Goal: Transaction & Acquisition: Purchase product/service

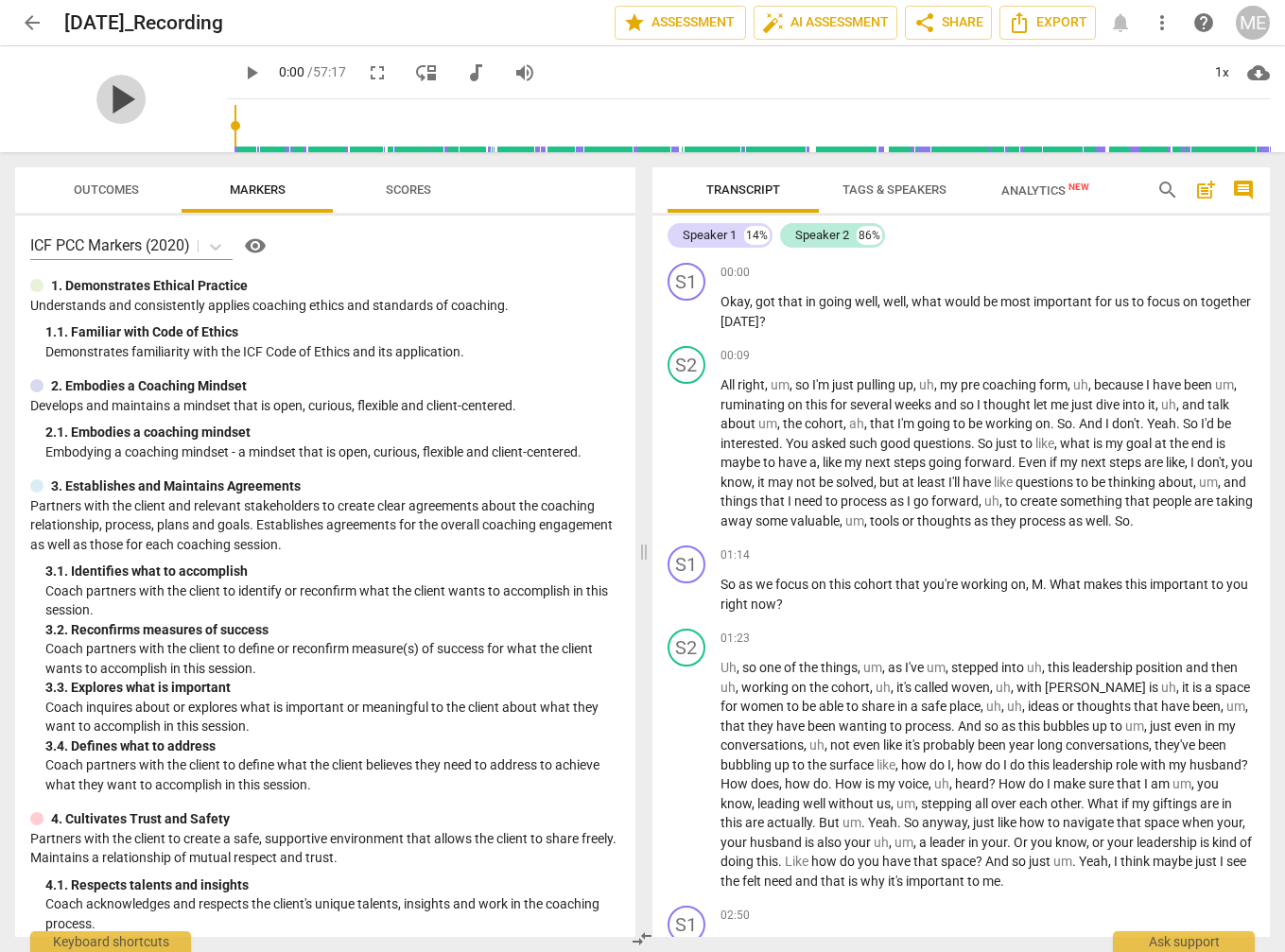
click at [116, 104] on span "play_arrow" at bounding box center [121, 99] width 49 height 49
click at [128, 96] on span "pause" at bounding box center [121, 99] width 49 height 49
type input "2"
drag, startPoint x: 234, startPoint y: 129, endPoint x: 212, endPoint y: 127, distance: 22.1
click at [212, 127] on div "play_arrow play_arrow 0:02 / 57:17 fullscreen move_down audiotrack volume_up 1x…" at bounding box center [642, 99] width 1255 height 106
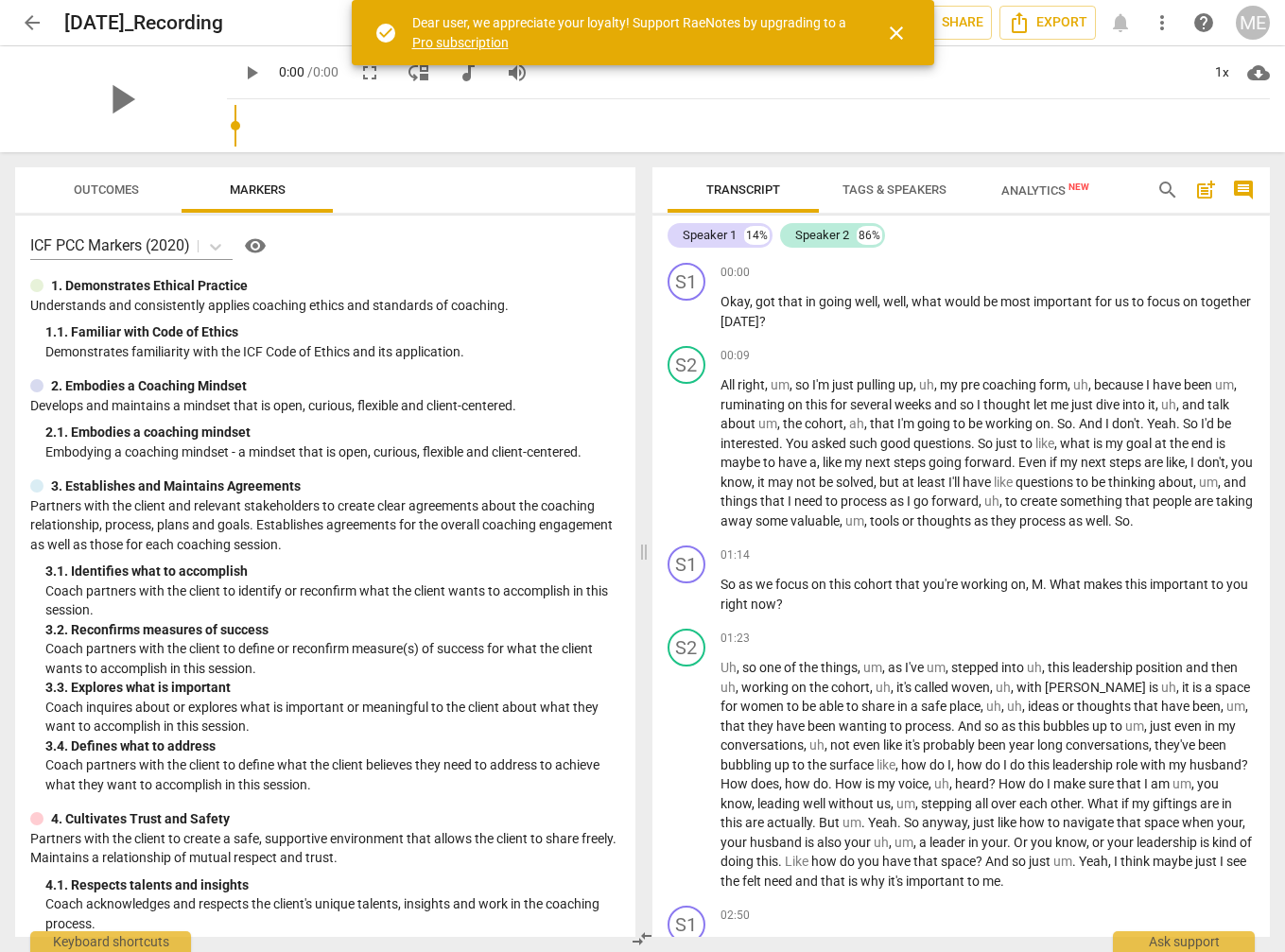
click at [897, 26] on span "close" at bounding box center [896, 32] width 23 height 23
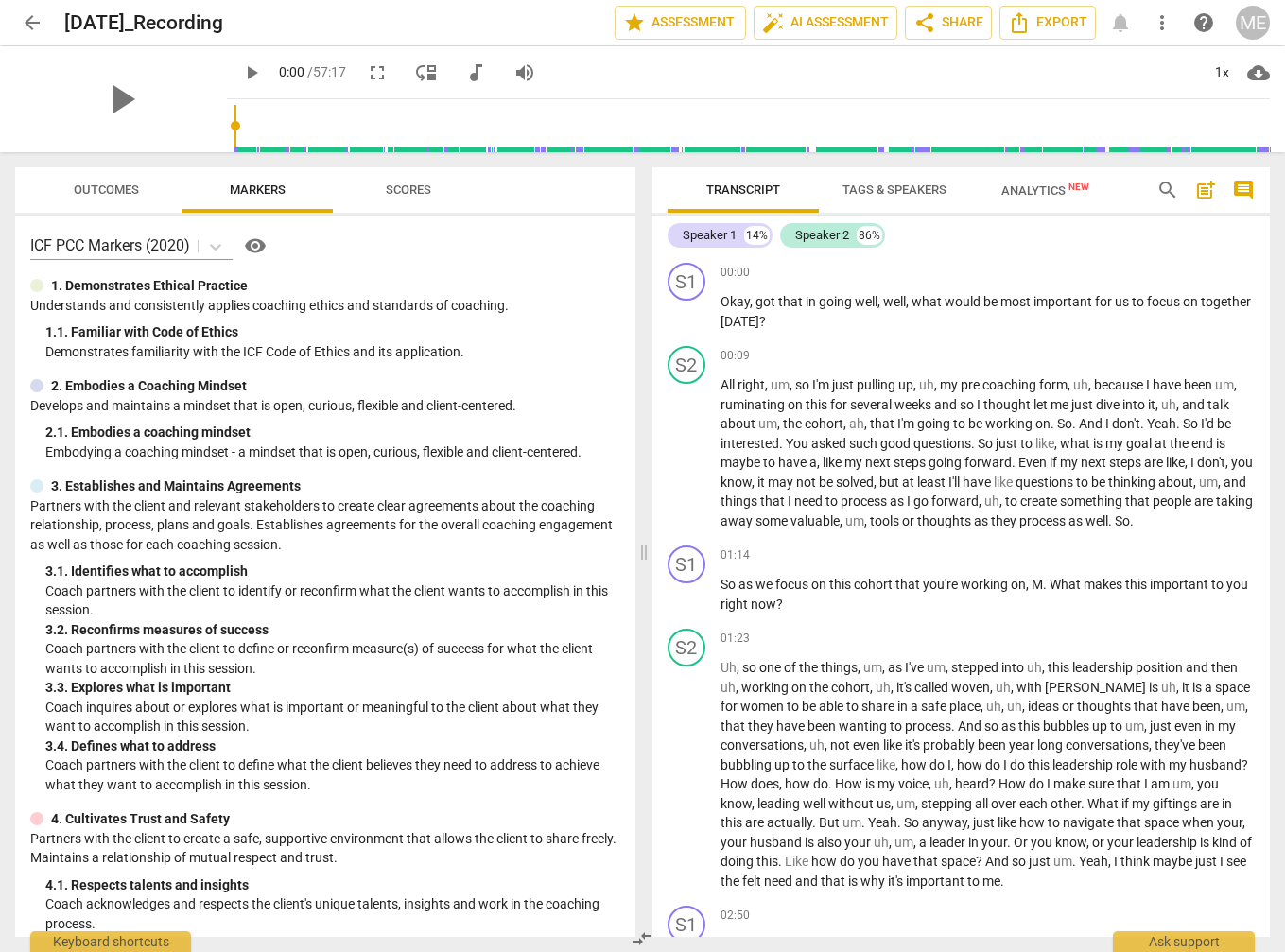
drag, startPoint x: 114, startPoint y: 98, endPoint x: 134, endPoint y: 128, distance: 36.1
click at [114, 99] on span "play_arrow" at bounding box center [121, 99] width 49 height 49
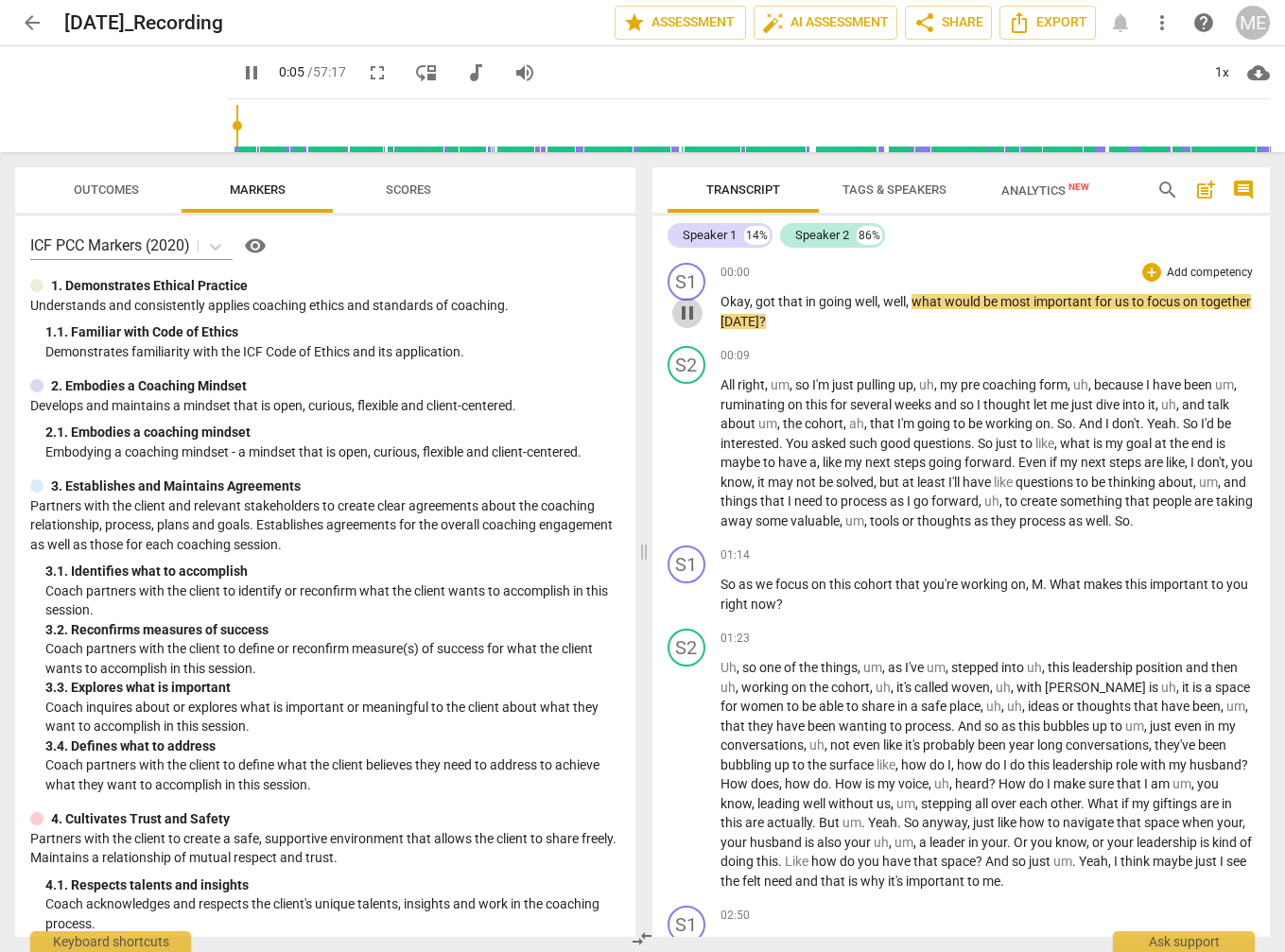
click at [686, 316] on span "pause" at bounding box center [687, 312] width 23 height 23
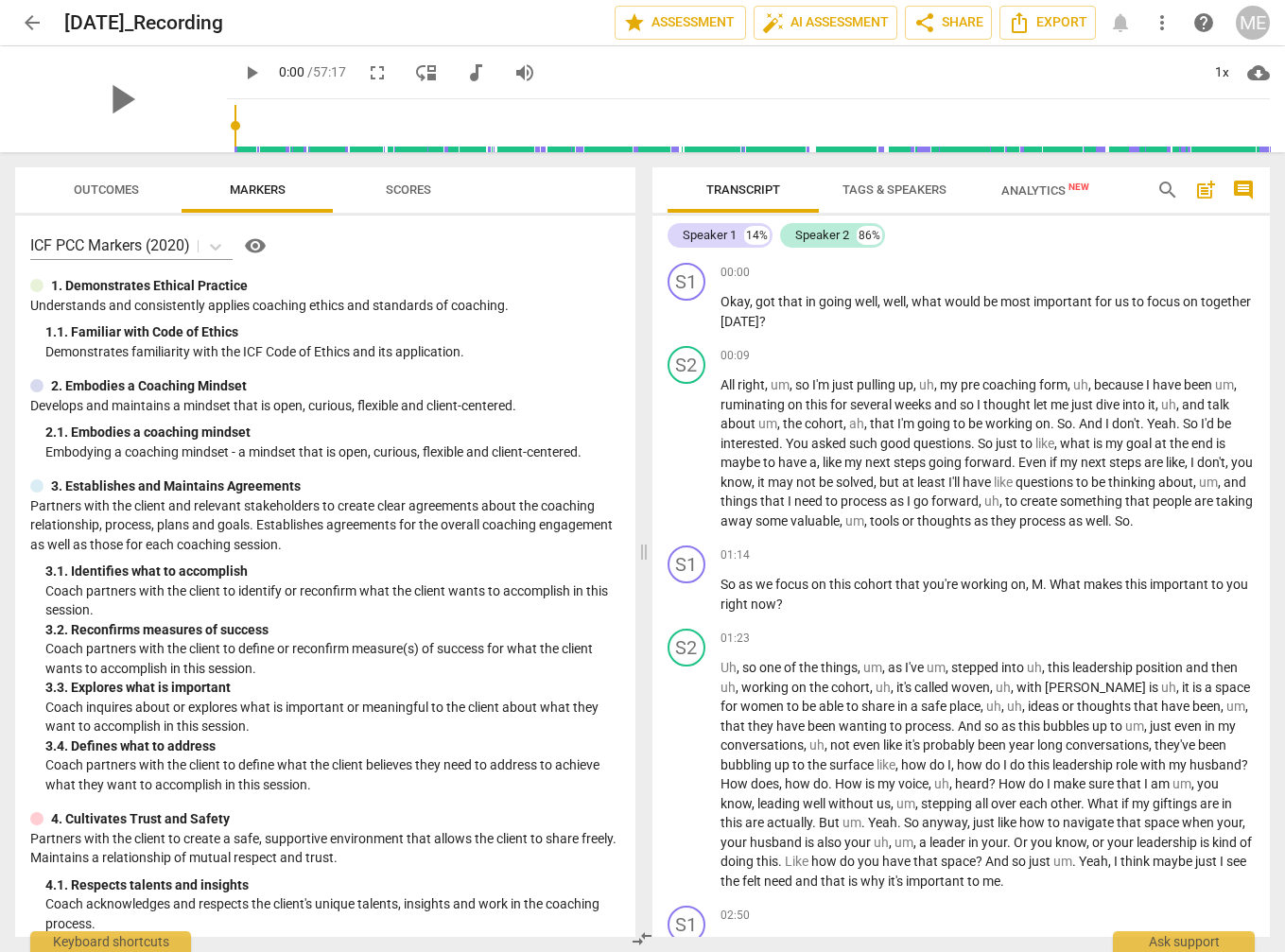
drag, startPoint x: 238, startPoint y: 129, endPoint x: 218, endPoint y: 130, distance: 20.0
click at [235, 130] on input "range" at bounding box center [753, 126] width 1035 height 61
click at [117, 98] on span "play_arrow" at bounding box center [121, 99] width 49 height 49
click at [114, 104] on span "pause" at bounding box center [121, 99] width 49 height 49
drag, startPoint x: 234, startPoint y: 128, endPoint x: 221, endPoint y: 131, distance: 13.3
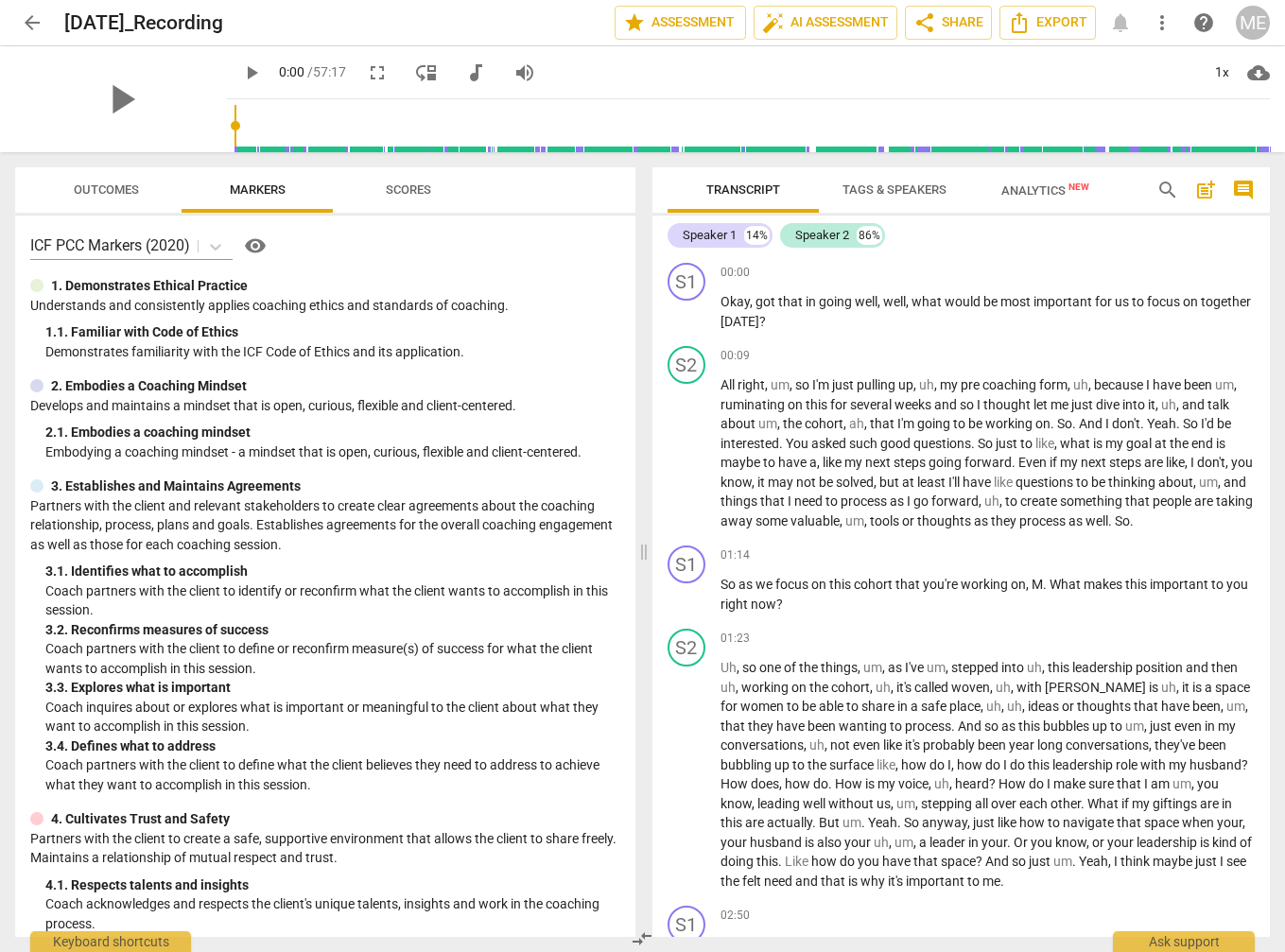
click at [235, 130] on input "range" at bounding box center [753, 126] width 1035 height 61
click at [117, 99] on span "play_arrow" at bounding box center [121, 99] width 49 height 49
drag, startPoint x: 119, startPoint y: 103, endPoint x: 225, endPoint y: 153, distance: 117.2
click at [0, 0] on span "pause" at bounding box center [0, 0] width 0 height 0
drag, startPoint x: 235, startPoint y: 128, endPoint x: 221, endPoint y: 128, distance: 14.0
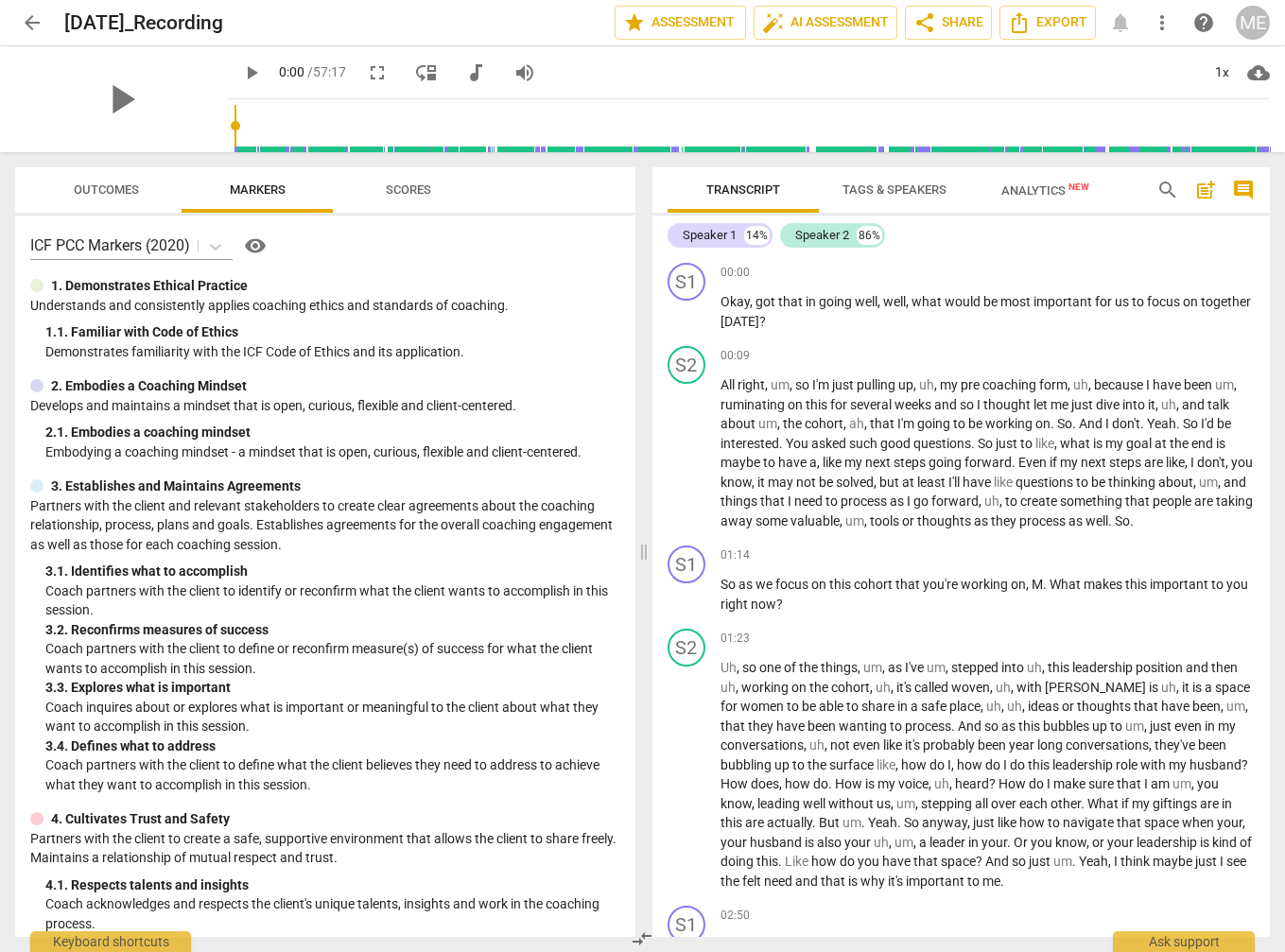
click at [235, 128] on input "range" at bounding box center [753, 126] width 1035 height 61
click at [117, 99] on span "play_arrow" at bounding box center [121, 99] width 49 height 49
drag, startPoint x: 879, startPoint y: 301, endPoint x: 889, endPoint y: 312, distance: 14.9
click at [880, 302] on span "," at bounding box center [880, 301] width 6 height 15
click at [251, 75] on span "pause" at bounding box center [251, 73] width 23 height 23
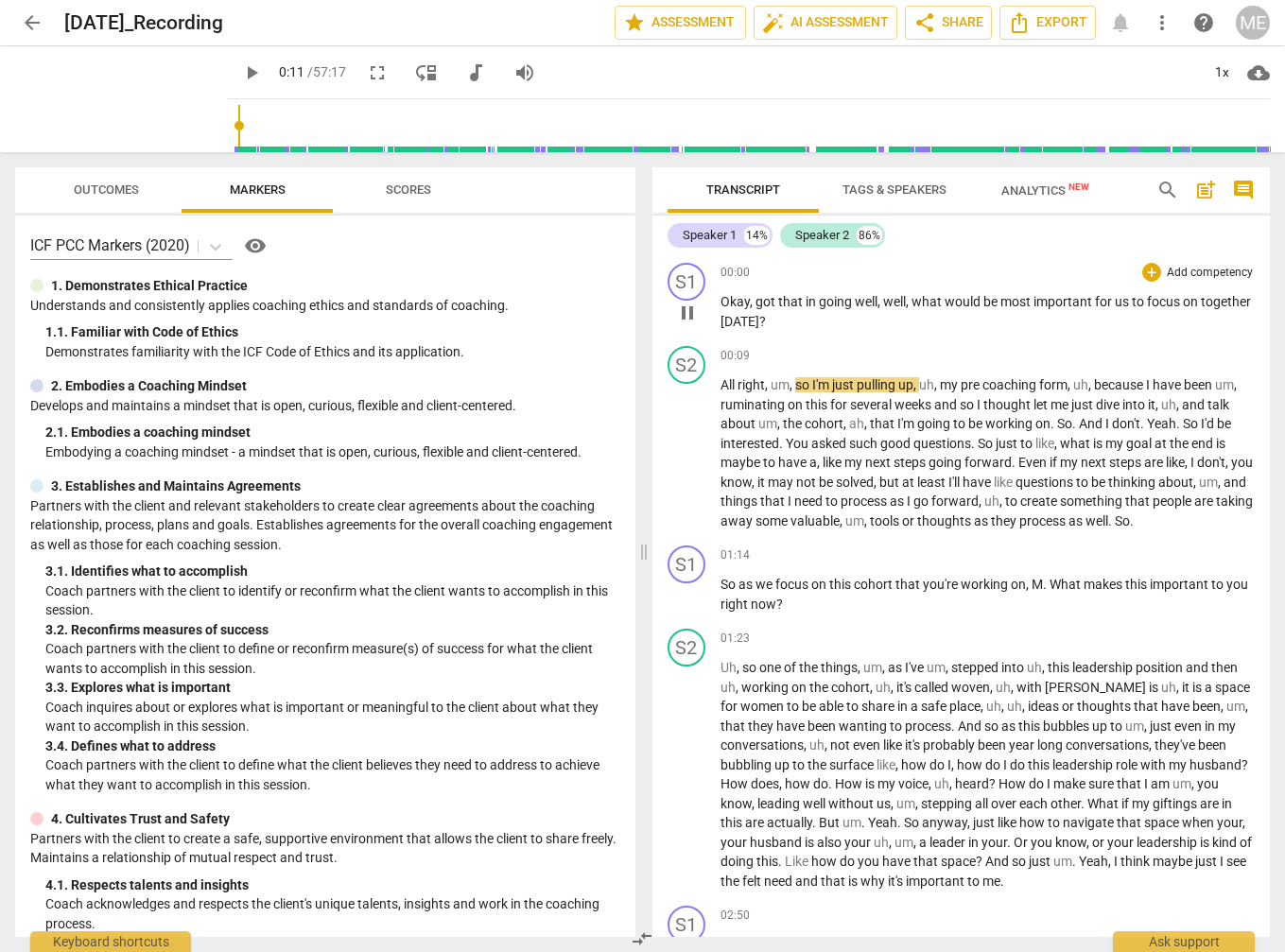
type input "12"
drag, startPoint x: 882, startPoint y: 298, endPoint x: 887, endPoint y: 309, distance: 12.1
click at [883, 303] on p "Okay , got that in going well , well , what would be most important for us to f…" at bounding box center [987, 310] width 535 height 38
click at [882, 301] on span "," at bounding box center [880, 301] width 6 height 15
click at [879, 305] on span "," at bounding box center [880, 301] width 6 height 15
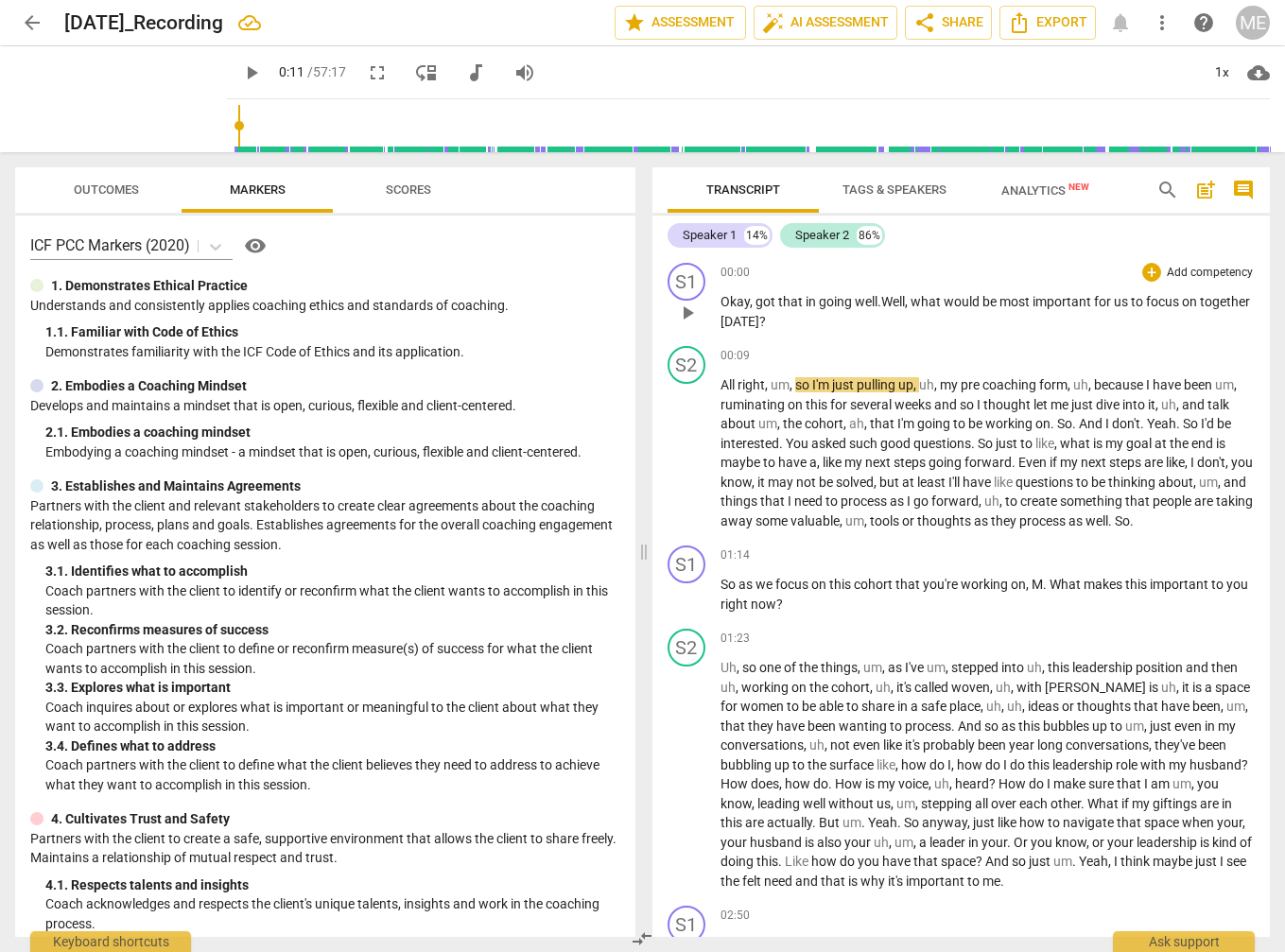
click at [251, 76] on span "play_arrow" at bounding box center [251, 73] width 23 height 23
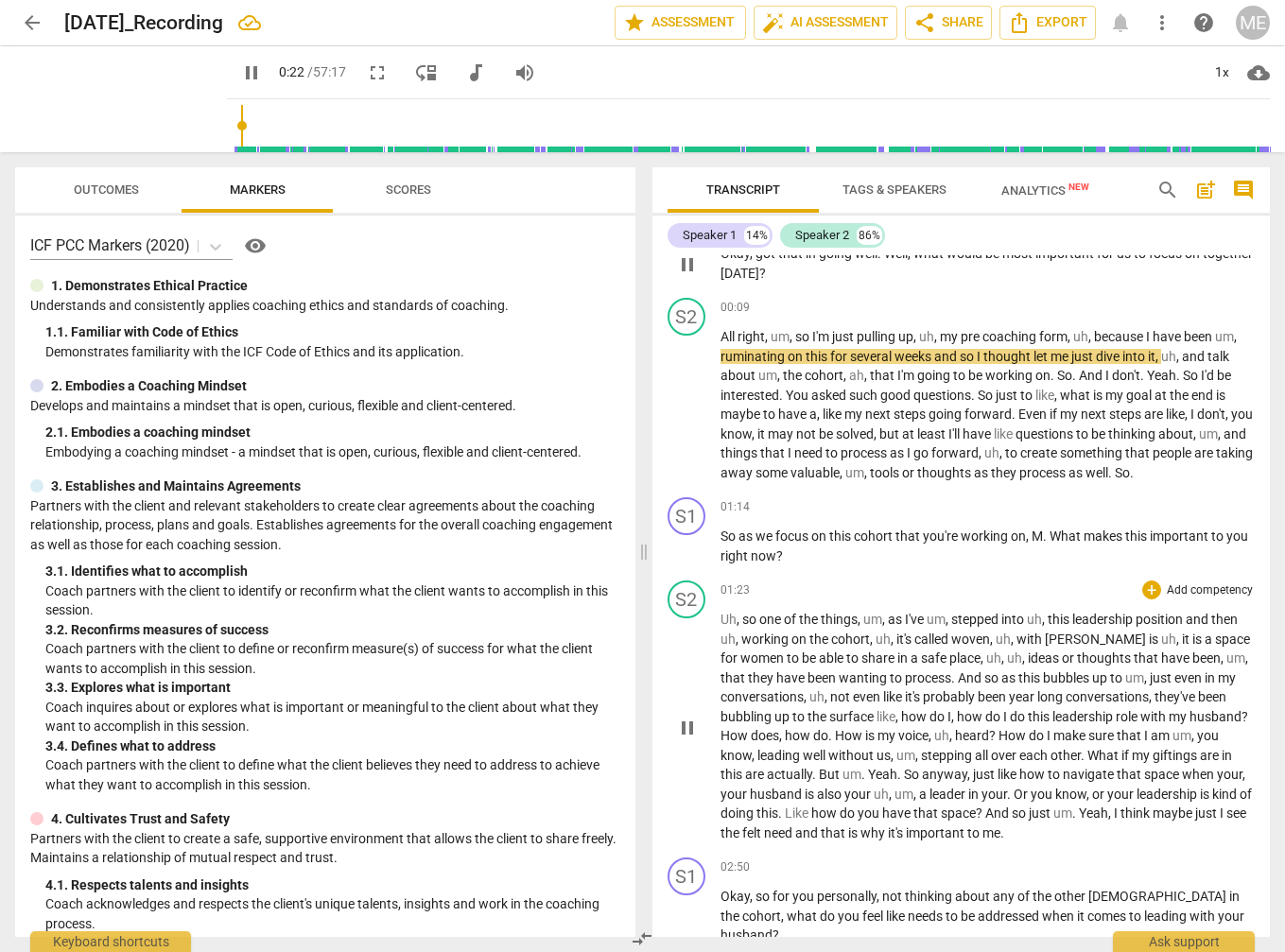
scroll to position [72, 0]
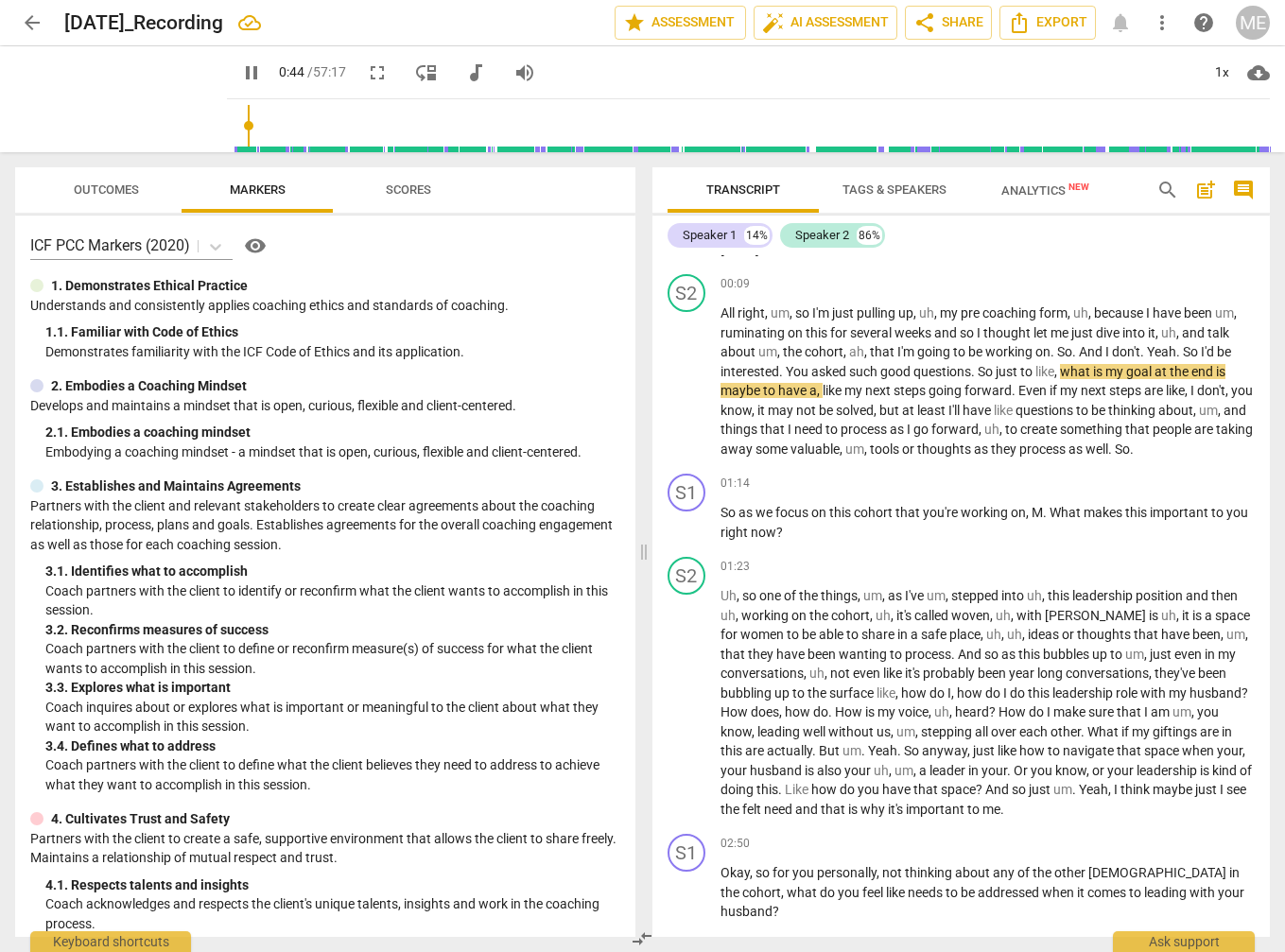
click at [251, 75] on span "pause" at bounding box center [251, 73] width 23 height 23
type input "45"
drag, startPoint x: 831, startPoint y: 366, endPoint x: 851, endPoint y: 378, distance: 23.3
click at [832, 366] on span "asked" at bounding box center [830, 371] width 38 height 15
click at [121, 98] on span "play_arrow" at bounding box center [121, 99] width 49 height 49
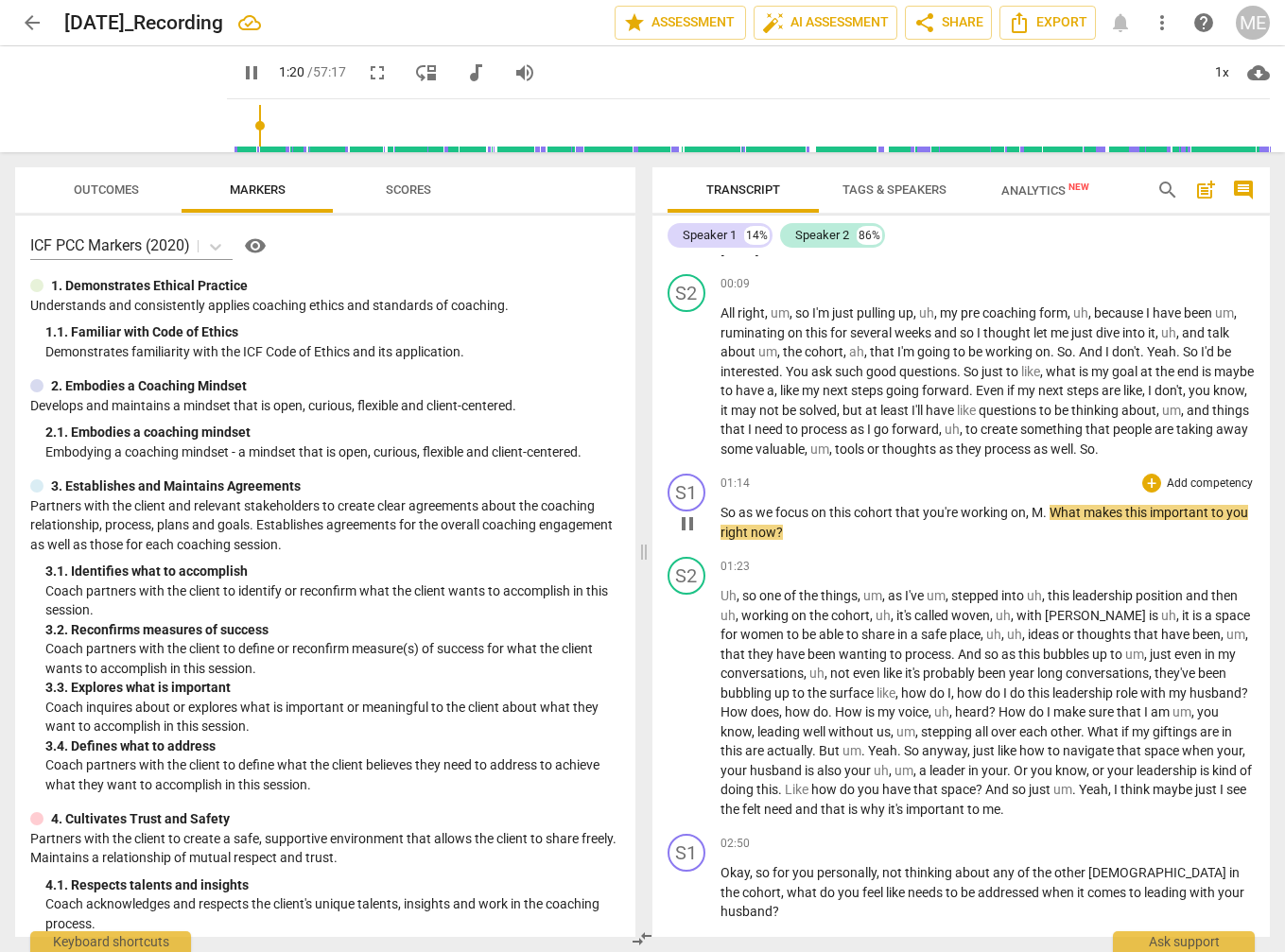
drag, startPoint x: 686, startPoint y: 526, endPoint x: 704, endPoint y: 527, distance: 18.0
click at [686, 525] on span "pause" at bounding box center [687, 524] width 23 height 23
type input "81"
click at [1032, 510] on span "," at bounding box center [1029, 512] width 6 height 15
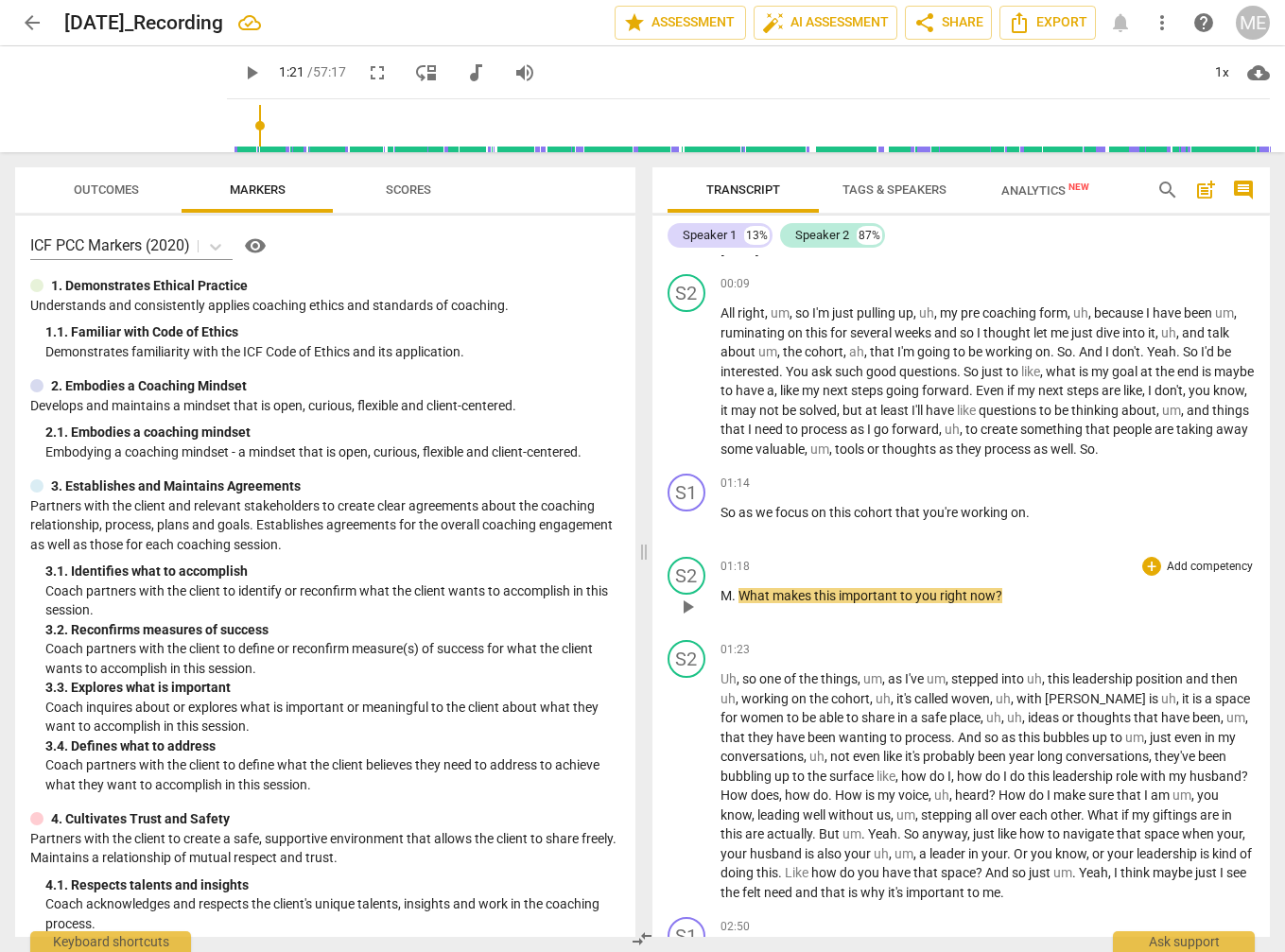
scroll to position [0, 0]
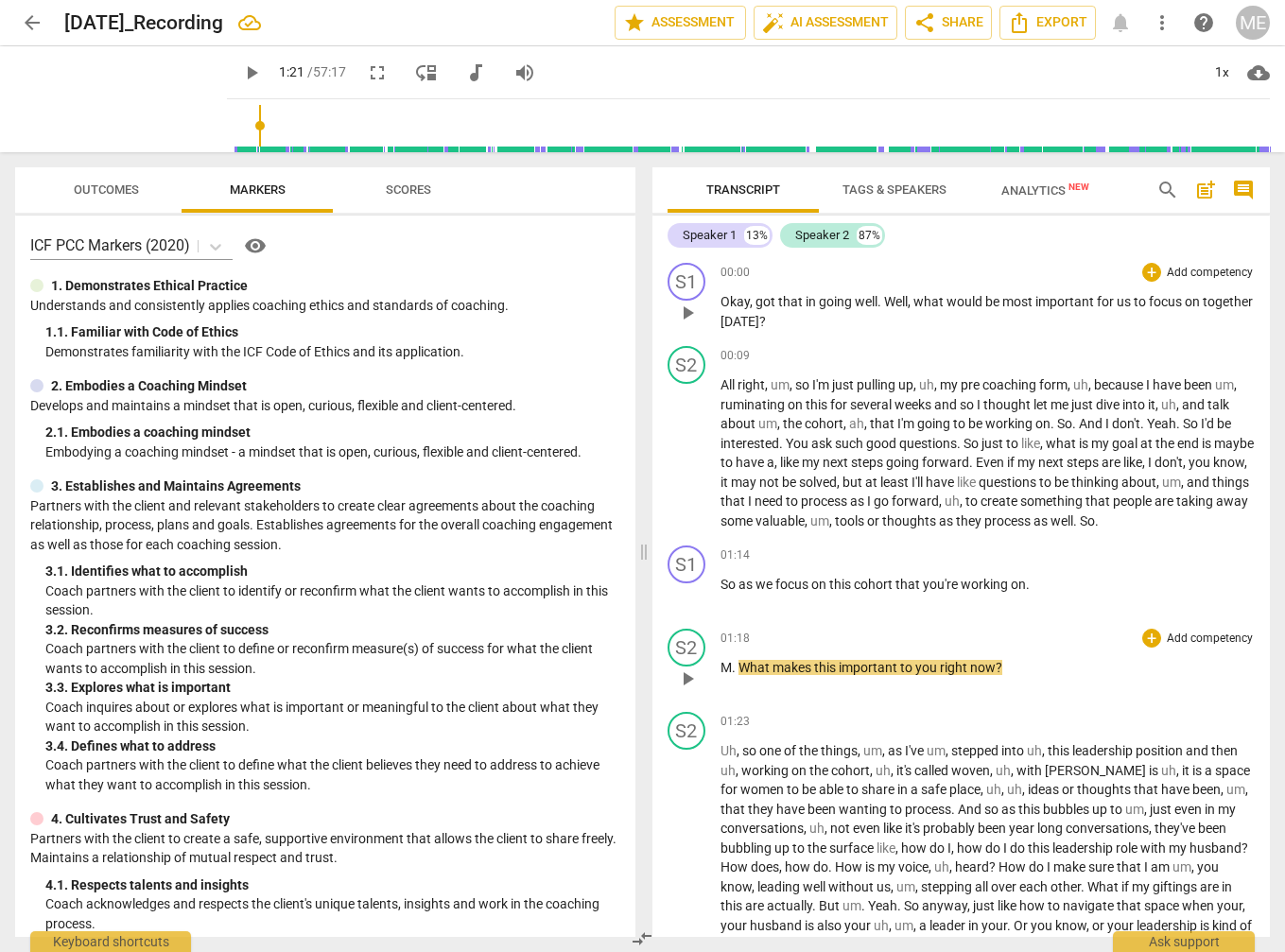
click at [733, 666] on span "." at bounding box center [735, 667] width 7 height 15
click at [760, 665] on span "What" at bounding box center [774, 667] width 34 height 15
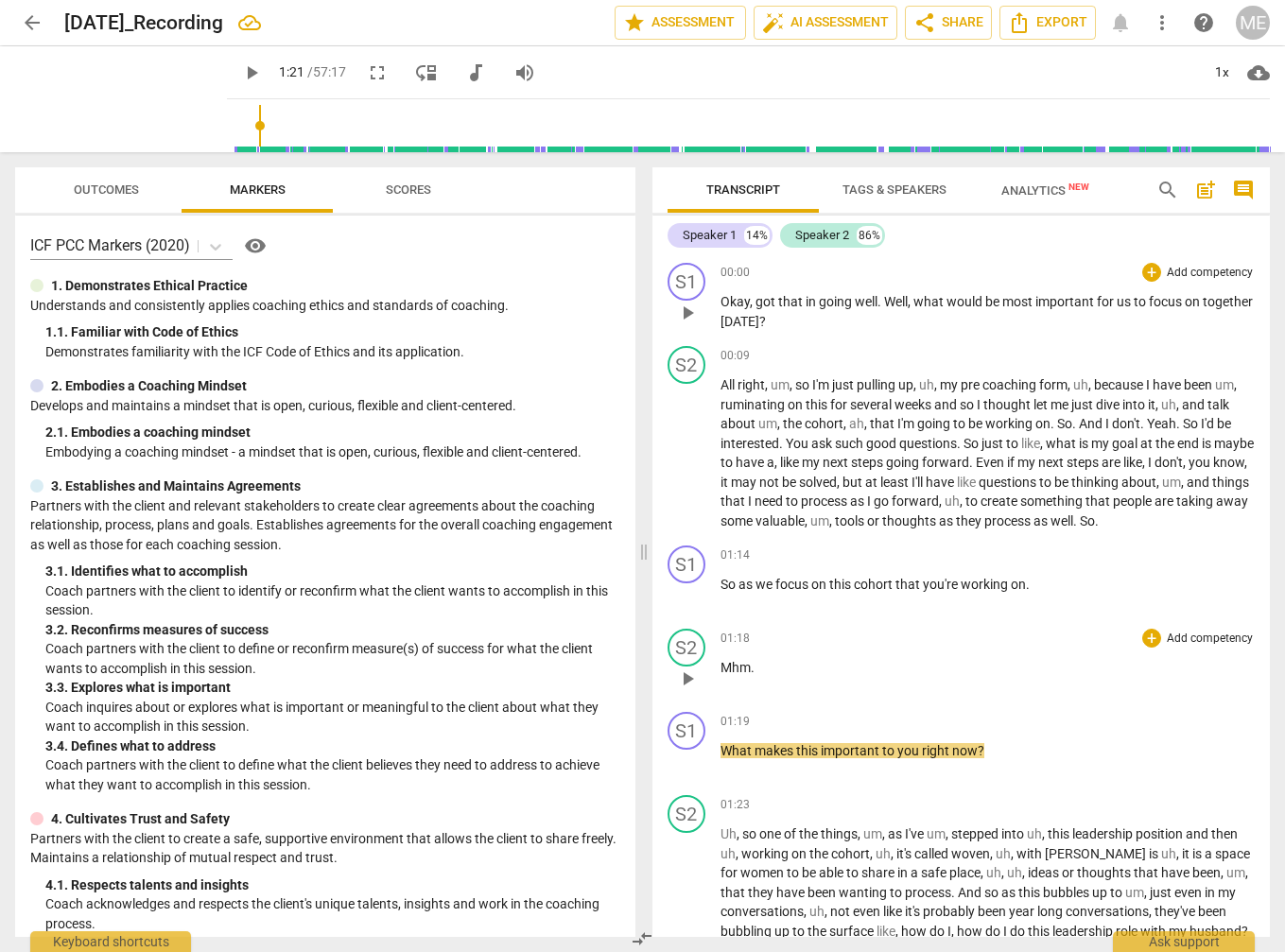
click at [849, 689] on div "01:18 + Add competency keyboard_arrow_right Mhm ." at bounding box center [987, 662] width 535 height 68
click at [1006, 754] on p "What makes this important to you right now ?" at bounding box center [987, 752] width 535 height 20
drag, startPoint x: 34, startPoint y: 23, endPoint x: 111, endPoint y: 63, distance: 86.8
click at [35, 23] on span "arrow_back" at bounding box center [31, 23] width 23 height 23
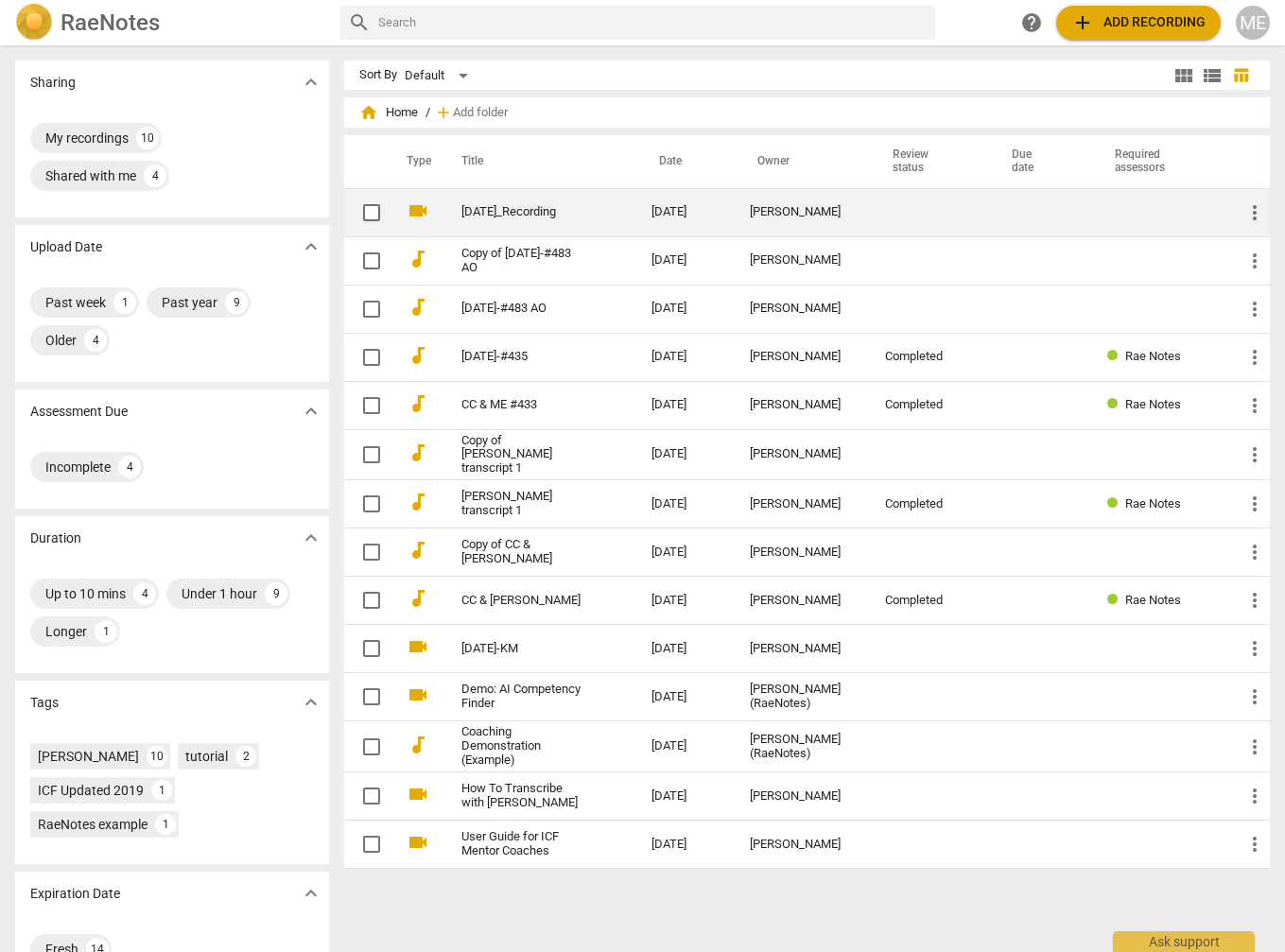
click at [1244, 209] on span "more_vert" at bounding box center [1255, 212] width 23 height 23
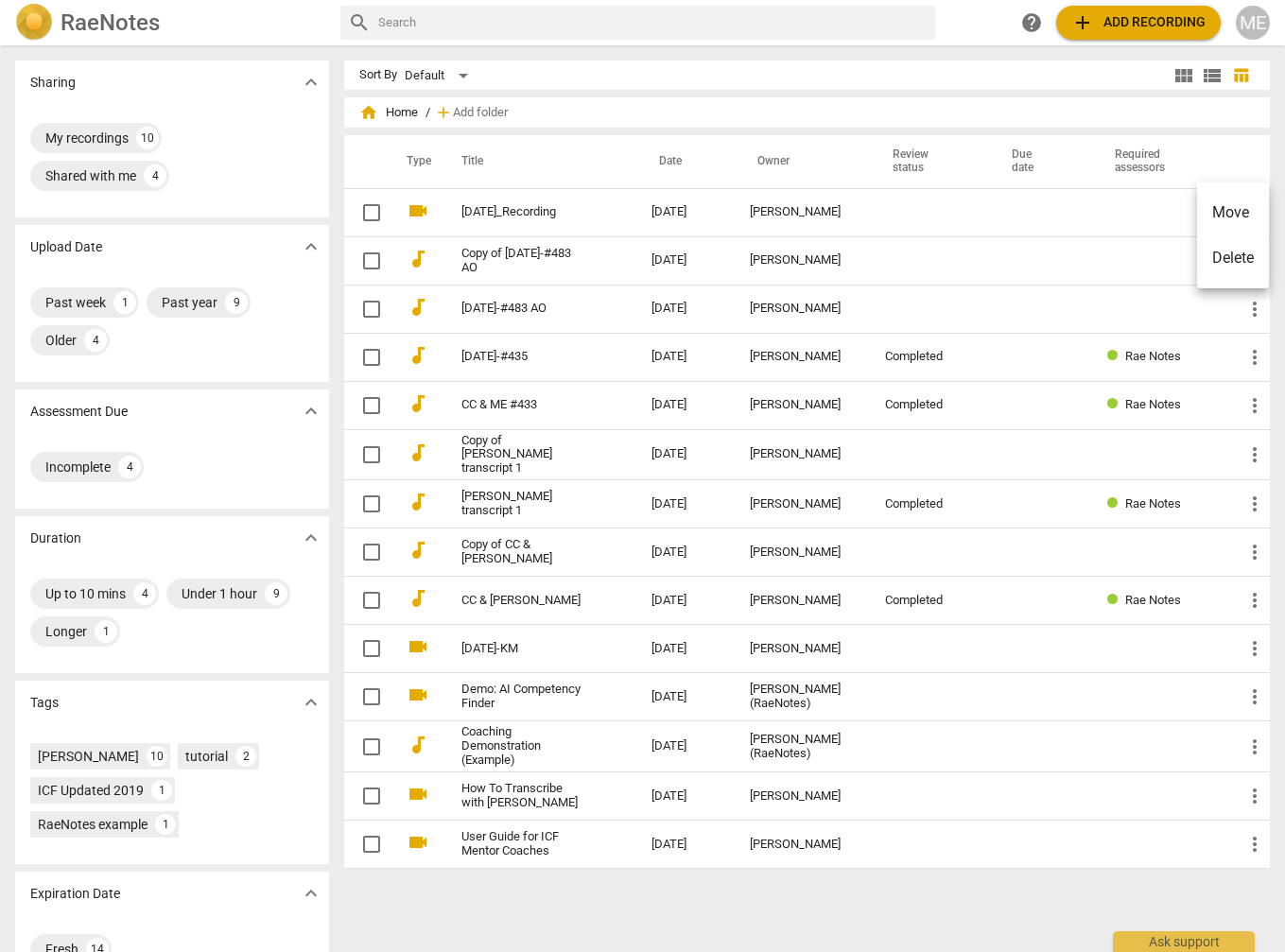
click at [520, 211] on div at bounding box center [642, 476] width 1285 height 952
click at [1113, 18] on span "add Add recording" at bounding box center [1139, 23] width 135 height 23
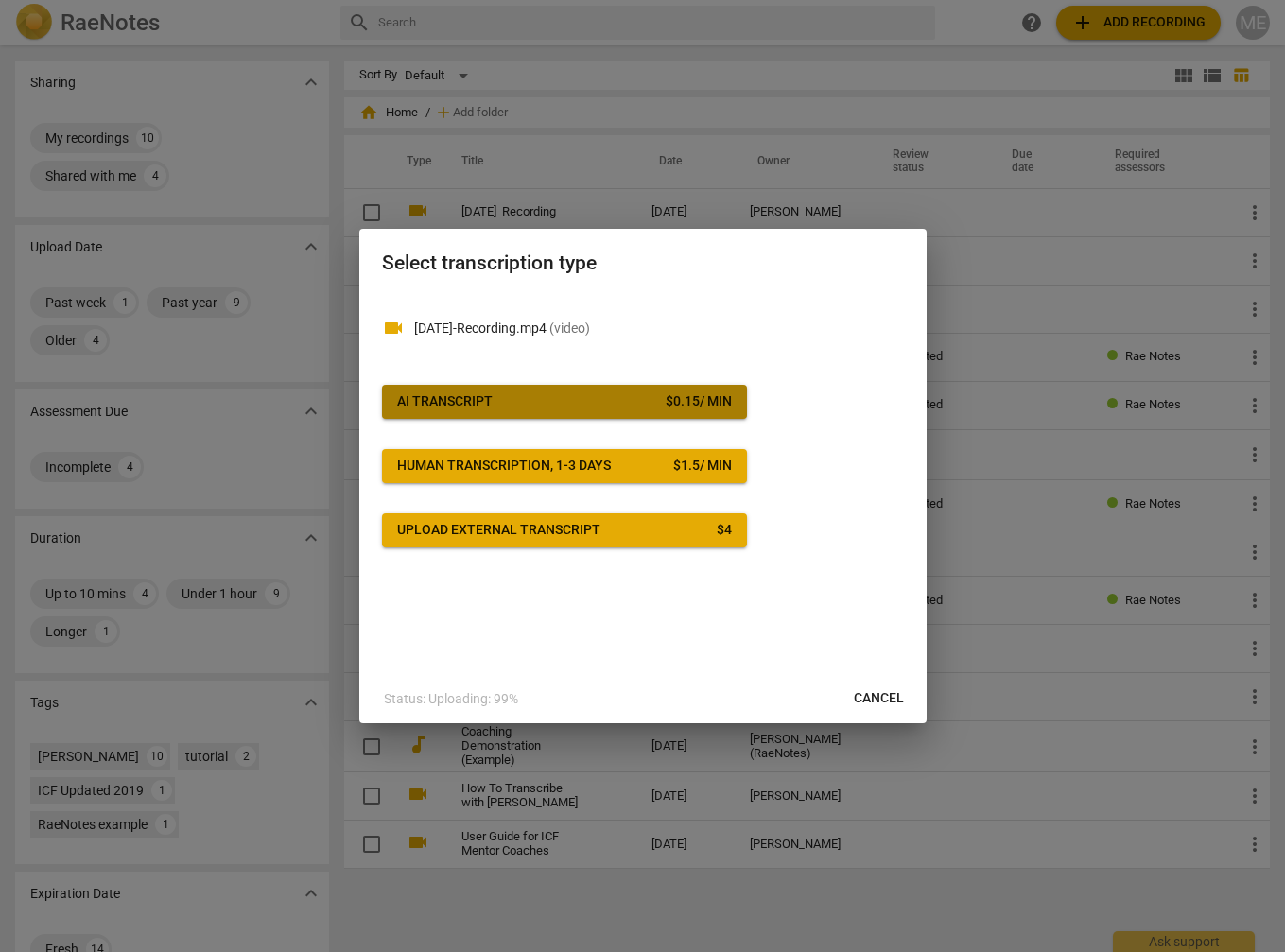
click at [572, 400] on span "AI Transcript $ 0.15 / min" at bounding box center [564, 401] width 335 height 19
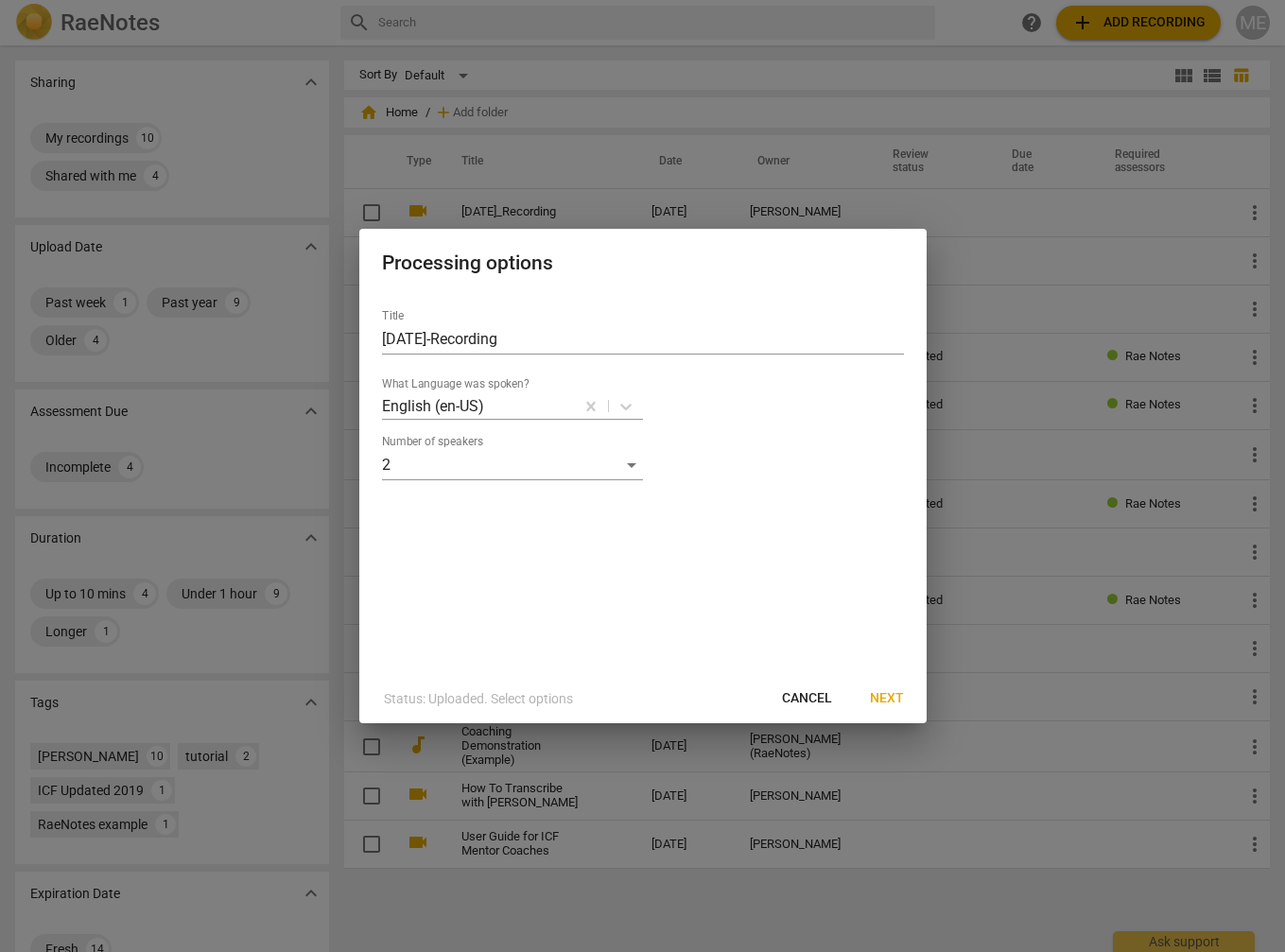
click at [898, 700] on span "Next" at bounding box center [887, 699] width 34 height 19
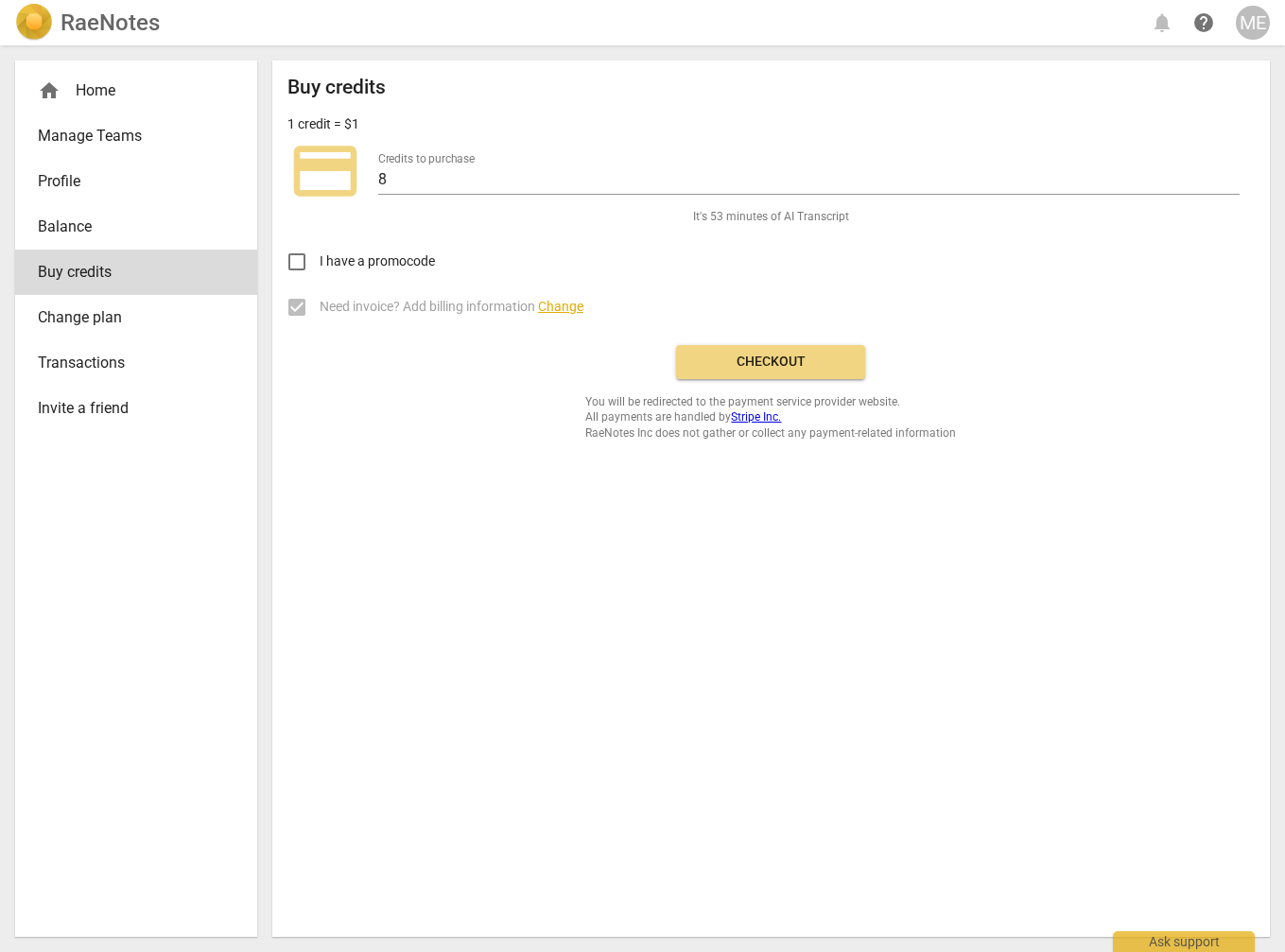
click at [773, 363] on span "Checkout" at bounding box center [771, 362] width 159 height 19
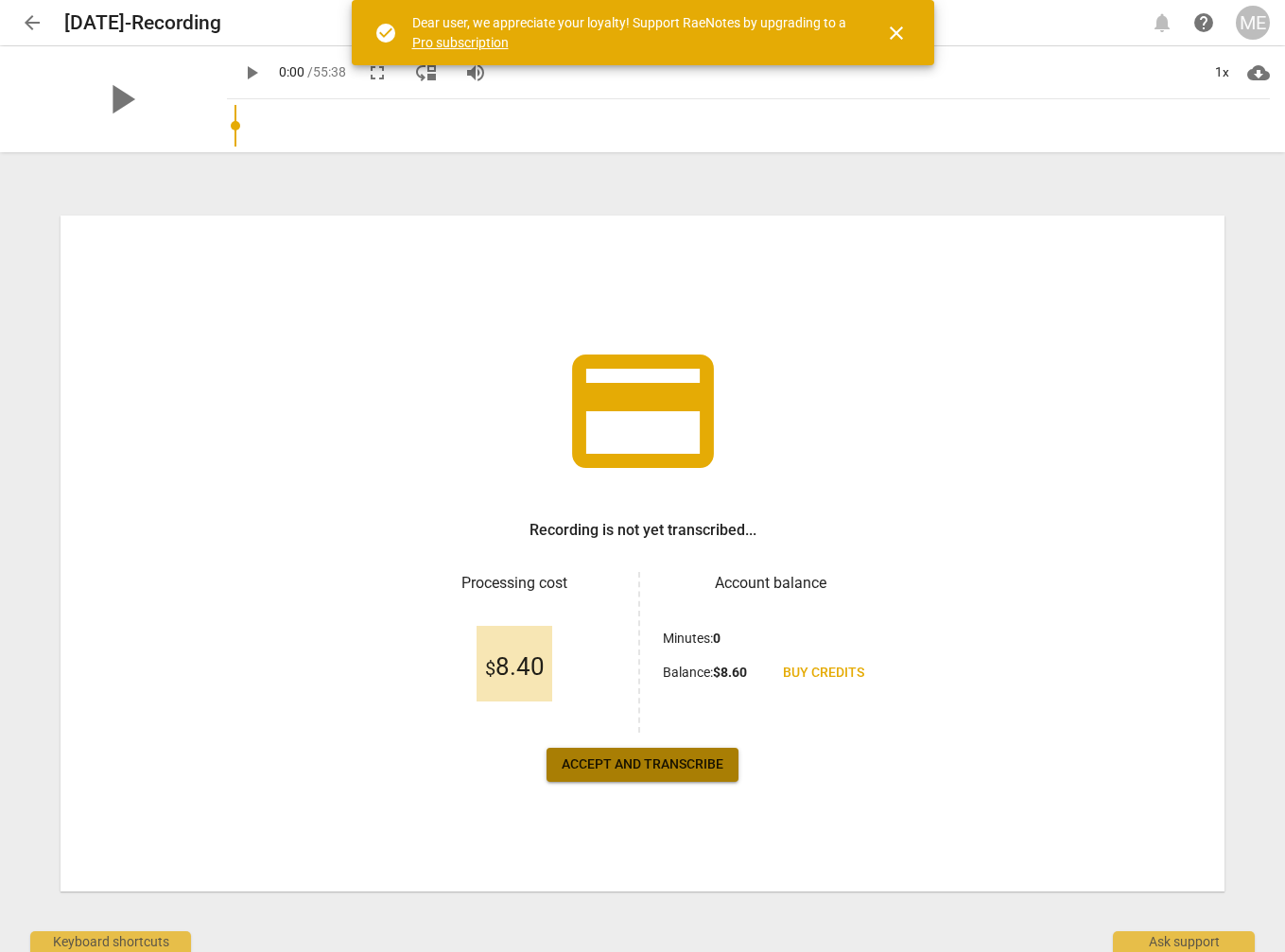
click at [632, 765] on span "Accept and transcribe" at bounding box center [642, 764] width 162 height 19
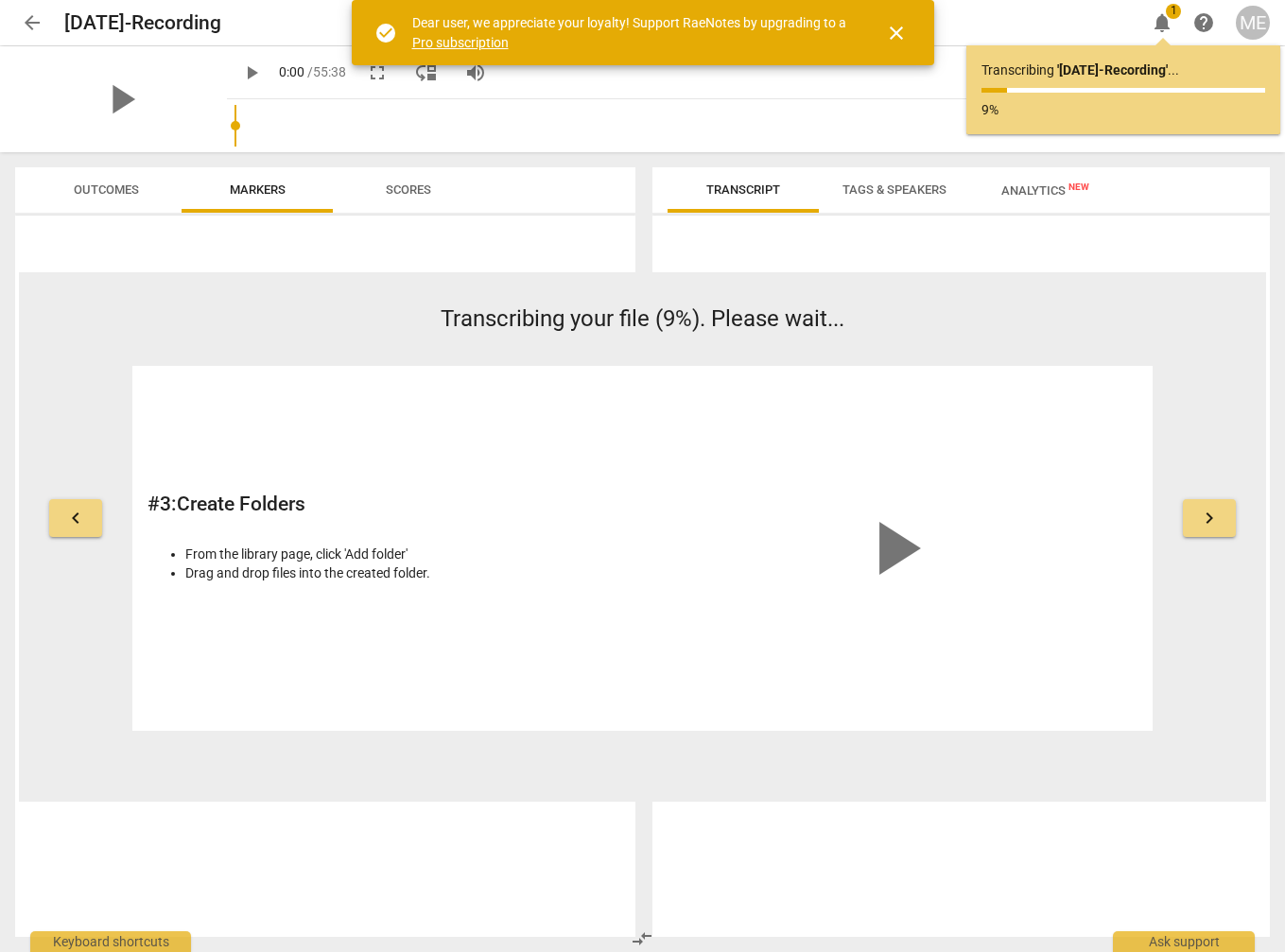
click at [1237, 239] on div at bounding box center [962, 580] width 619 height 714
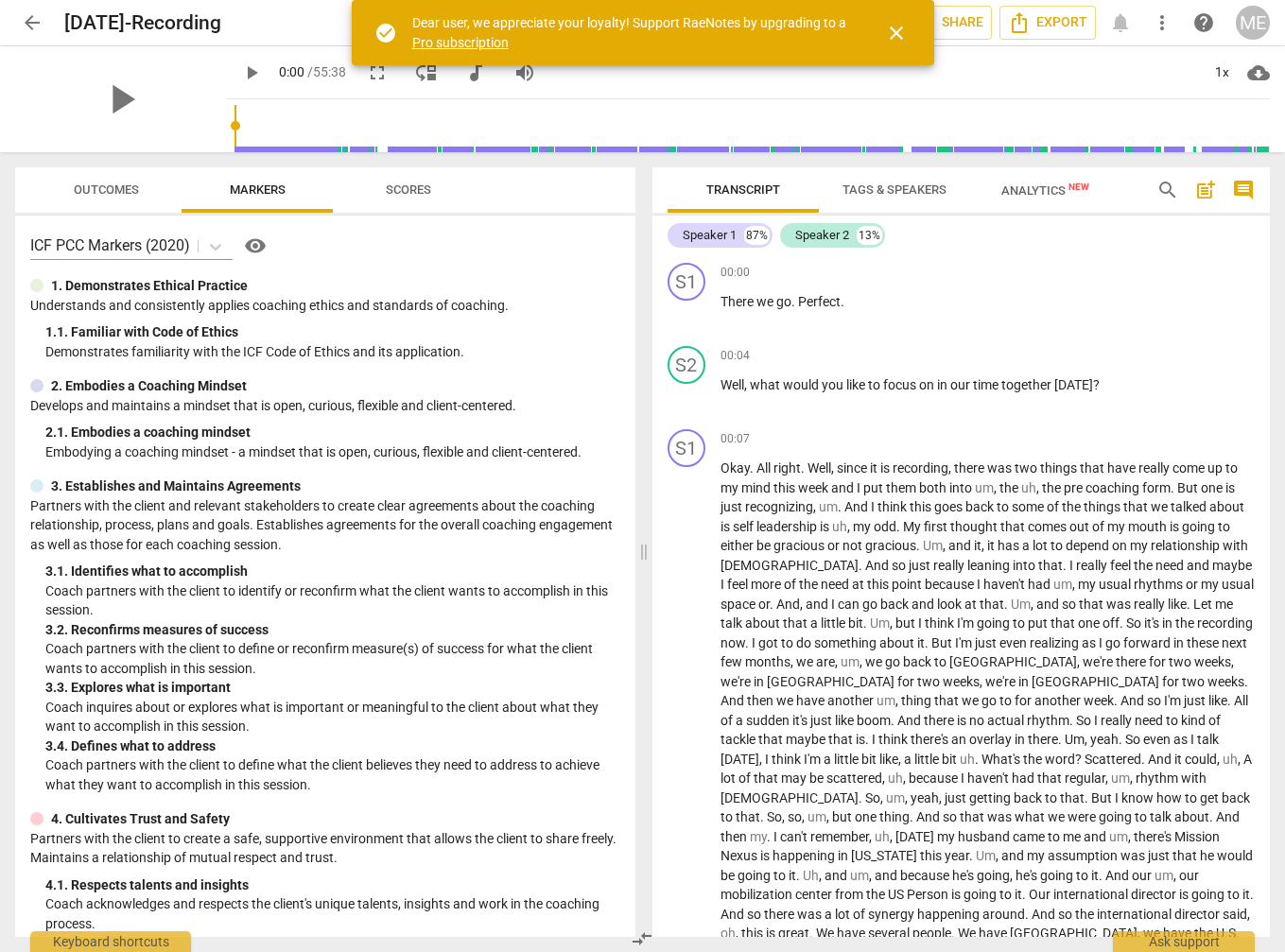
drag, startPoint x: 894, startPoint y: 30, endPoint x: 235, endPoint y: 51, distance: 659.3
click at [894, 28] on span "close" at bounding box center [896, 32] width 23 height 23
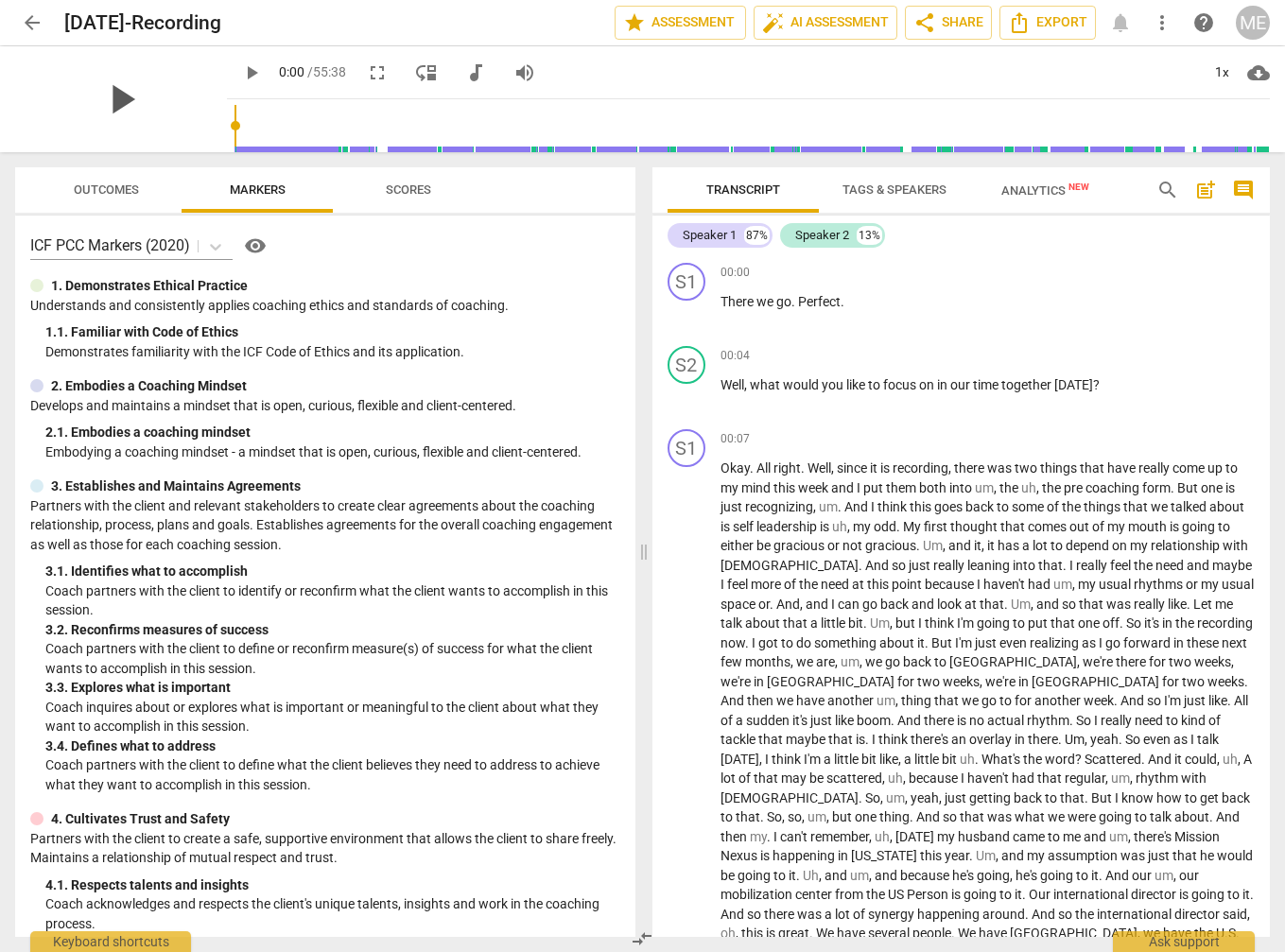
click at [125, 98] on span "play_arrow" at bounding box center [121, 99] width 49 height 49
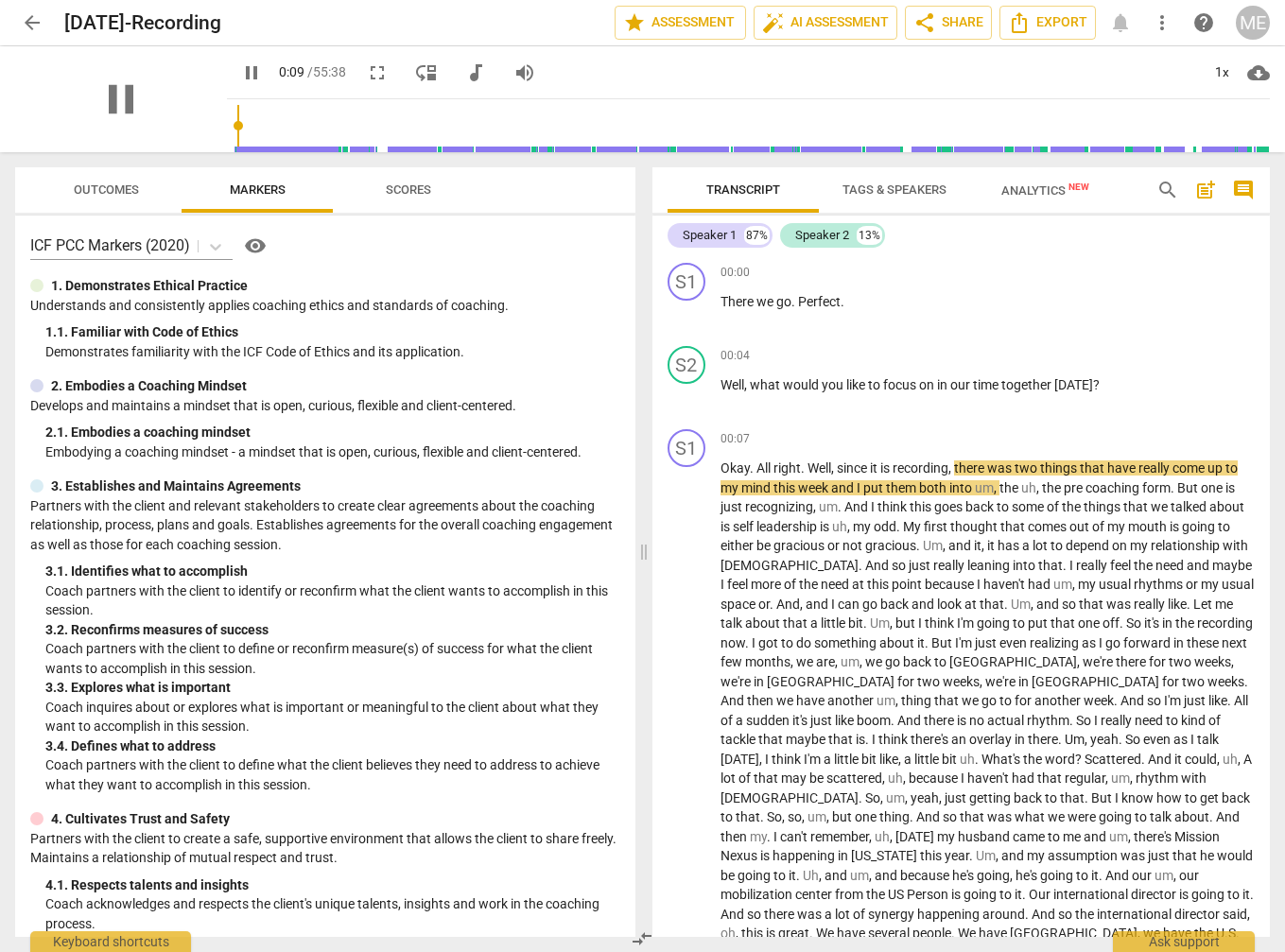
drag, startPoint x: 125, startPoint y: 98, endPoint x: 170, endPoint y: 103, distance: 45.3
click at [133, 98] on span "pause" at bounding box center [121, 99] width 49 height 49
type input "10"
click at [892, 299] on p "There we go . Perfect ." at bounding box center [987, 302] width 535 height 20
click at [724, 382] on span "Well" at bounding box center [732, 384] width 24 height 15
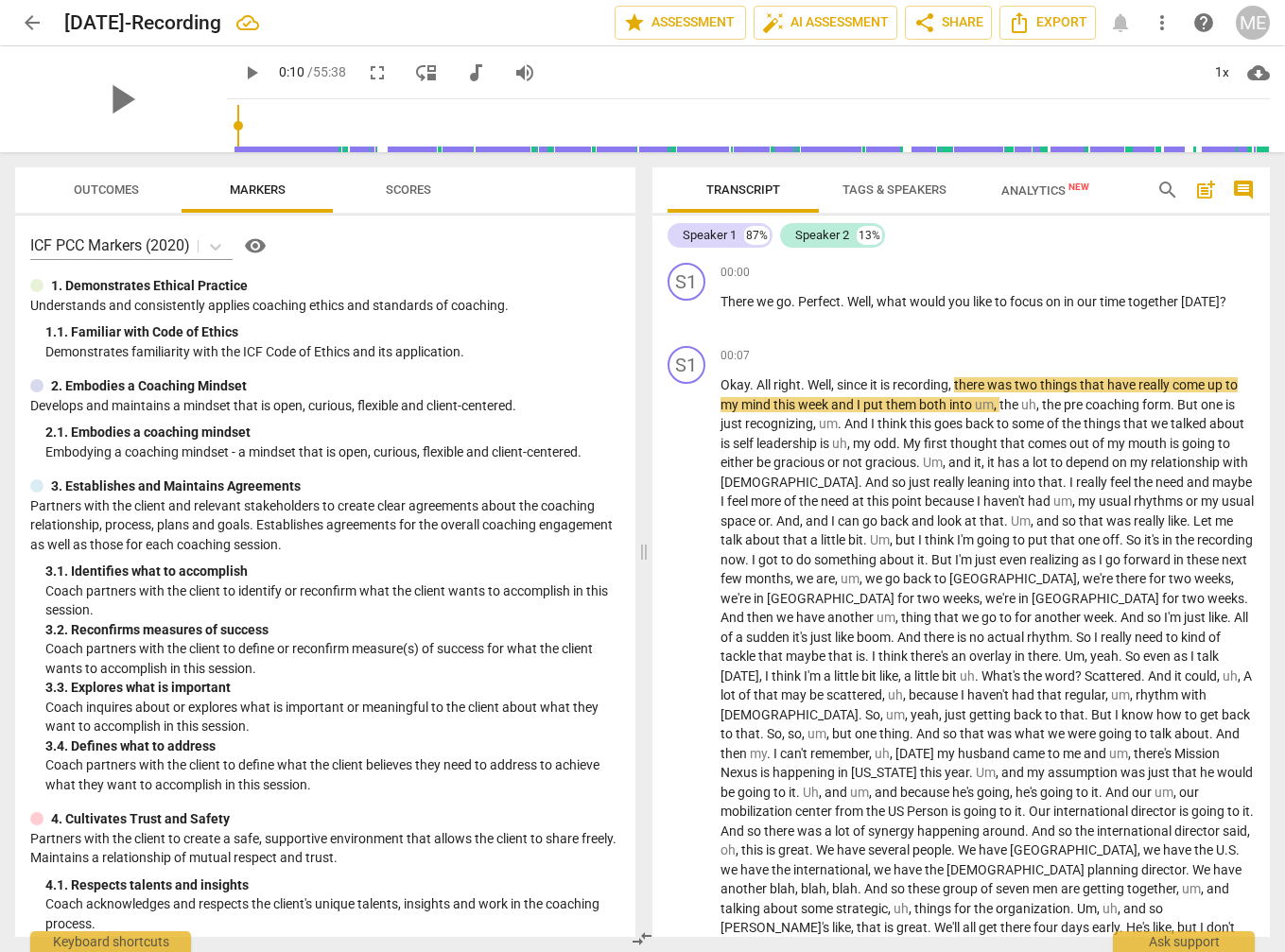
drag, startPoint x: 118, startPoint y: 97, endPoint x: 149, endPoint y: 130, distance: 45.3
click at [119, 98] on span "play_arrow" at bounding box center [121, 99] width 49 height 49
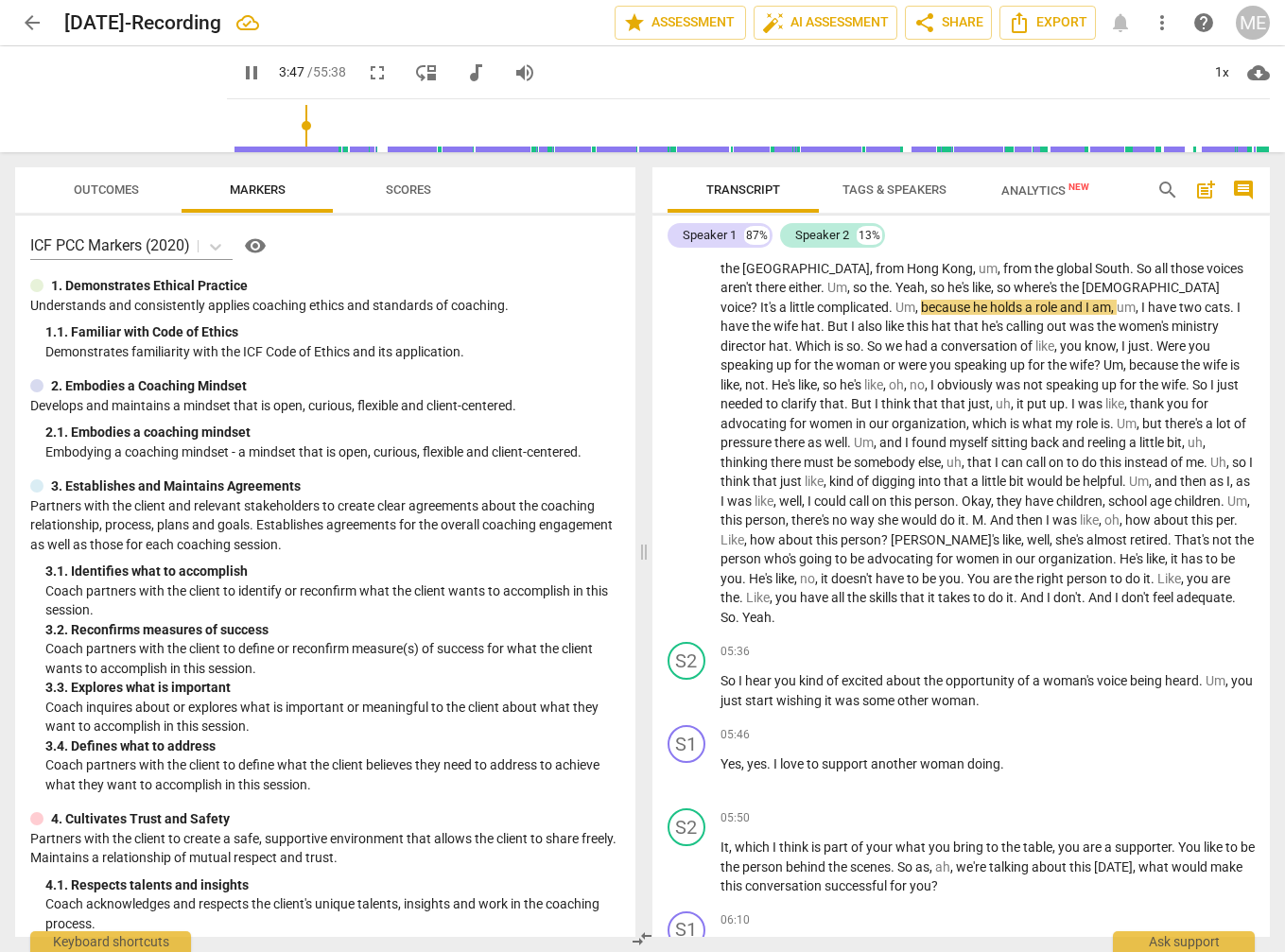
scroll to position [719, 0]
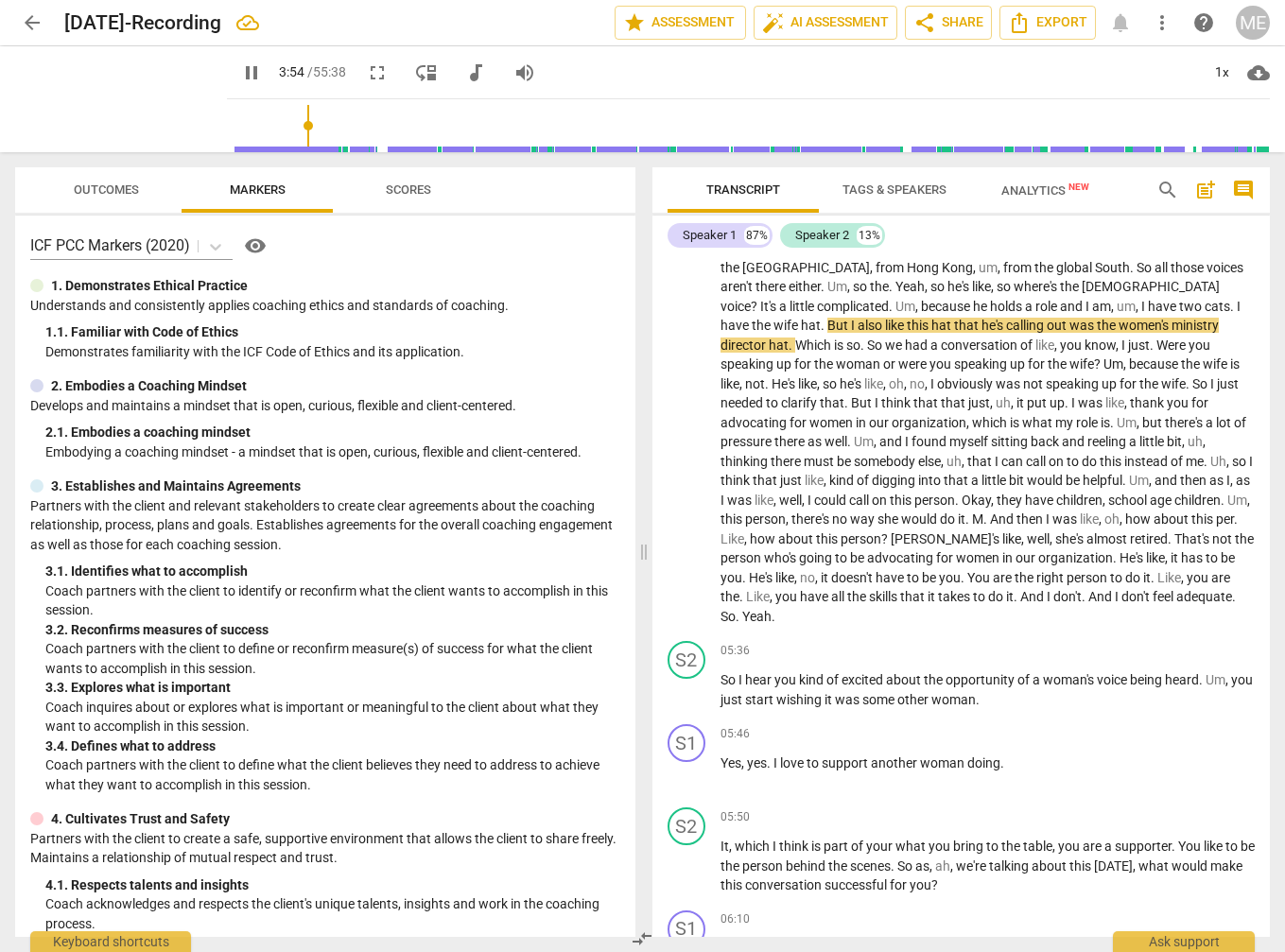
click at [255, 67] on span "pause" at bounding box center [251, 73] width 23 height 23
type input "235"
click at [1038, 285] on p "Okay . All right . Well , since it is recording , there was two things that hav…" at bounding box center [987, 141] width 535 height 970
click at [250, 65] on span "play_arrow" at bounding box center [251, 73] width 23 height 23
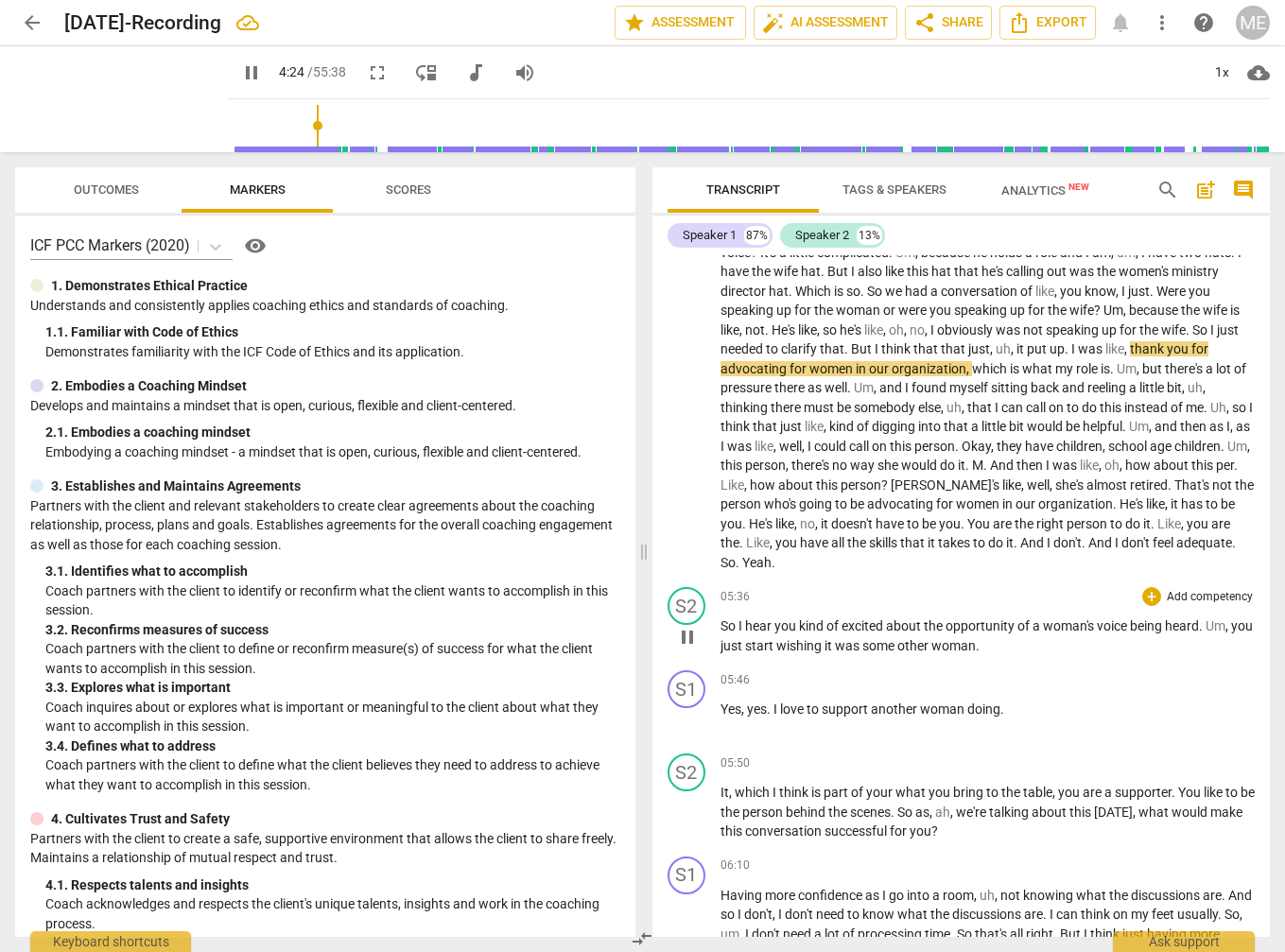
scroll to position [791, 0]
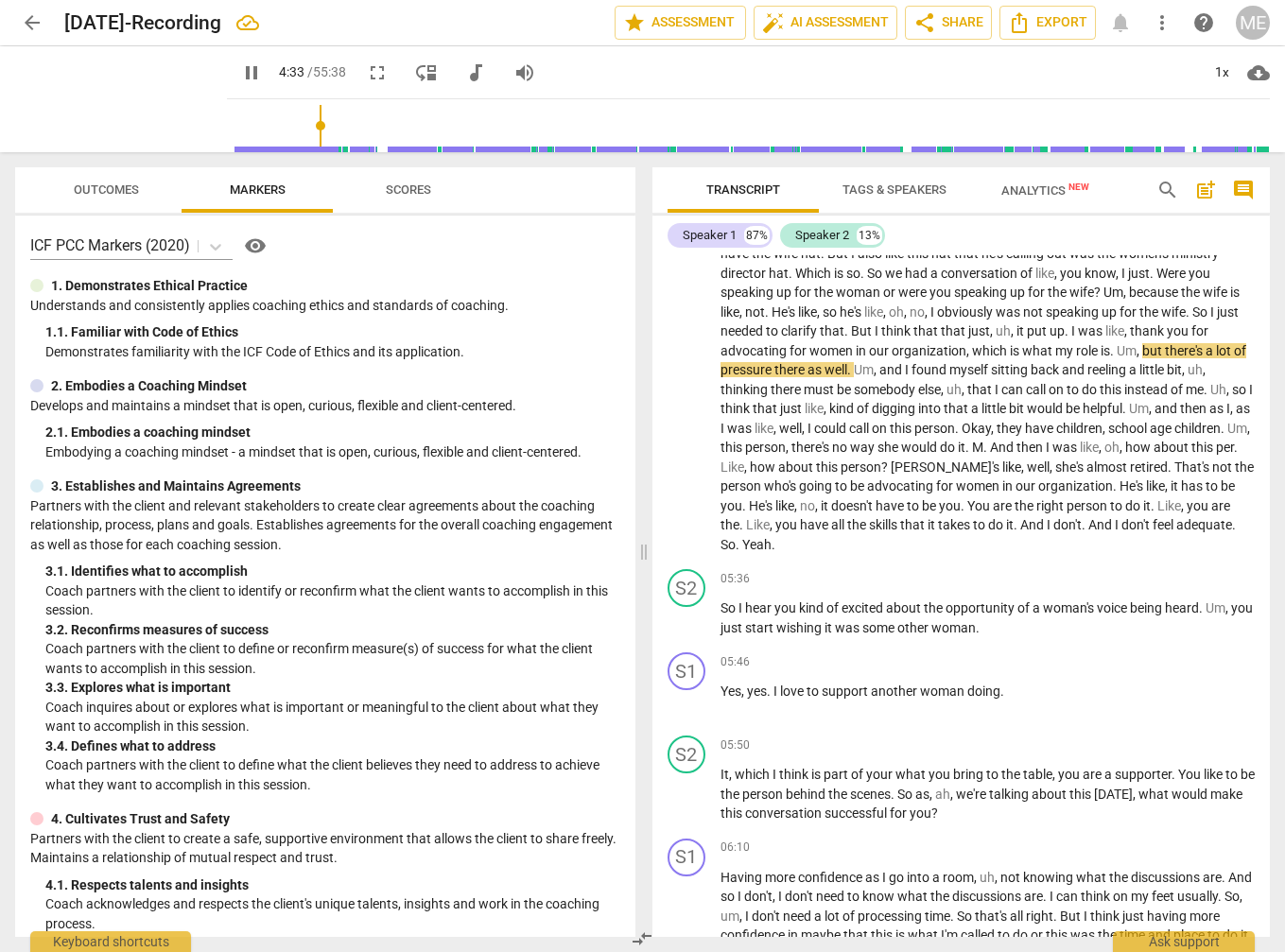
click at [253, 69] on span "pause" at bounding box center [251, 73] width 23 height 23
type input "274"
click at [947, 327] on p "Okay . All right . Well , since it is recording , there was two things that hav…" at bounding box center [987, 69] width 535 height 970
click at [1100, 343] on span "is" at bounding box center [1105, 350] width 10 height 15
click at [248, 70] on span "play_arrow" at bounding box center [251, 73] width 23 height 23
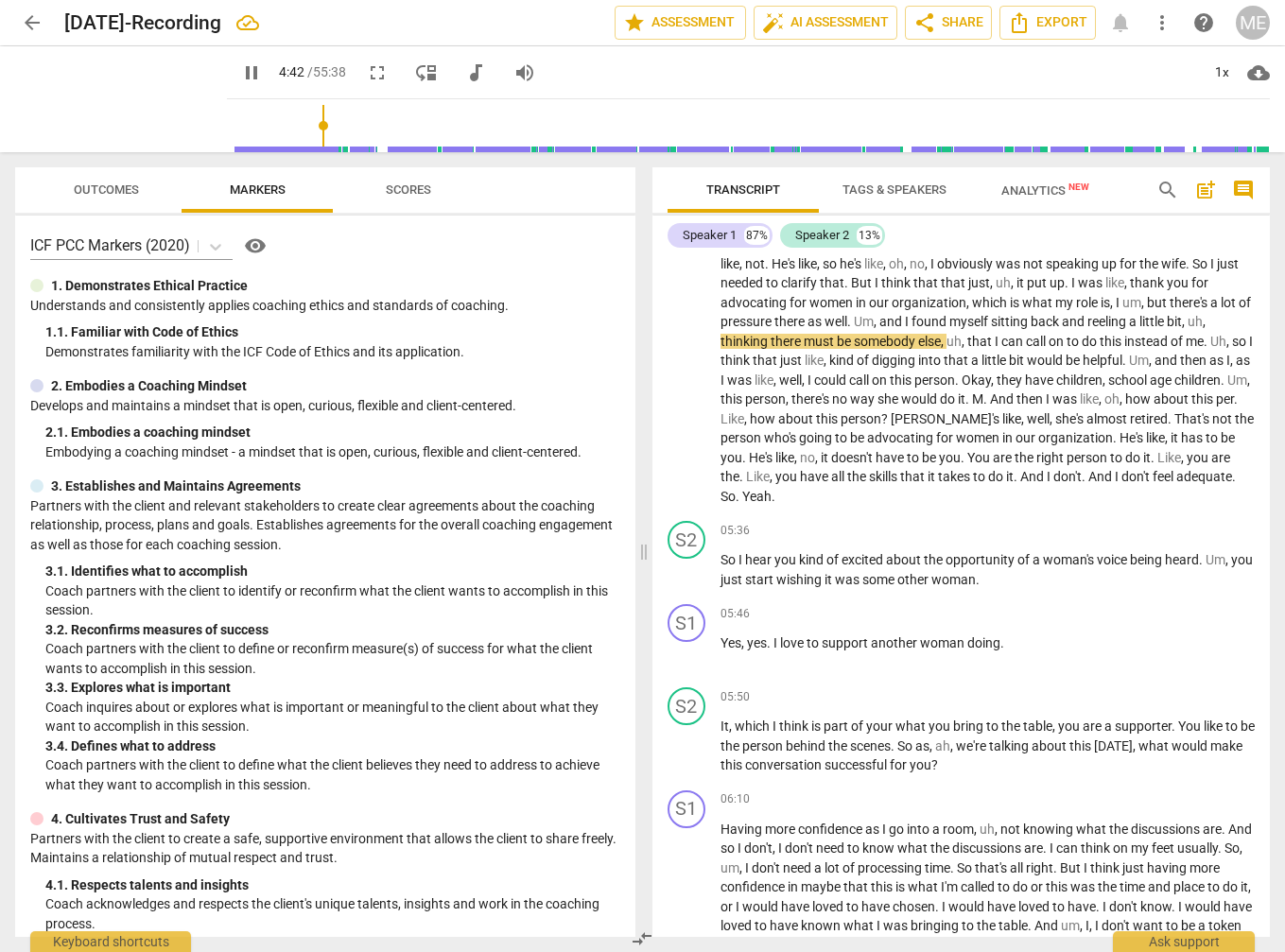
scroll to position [863, 0]
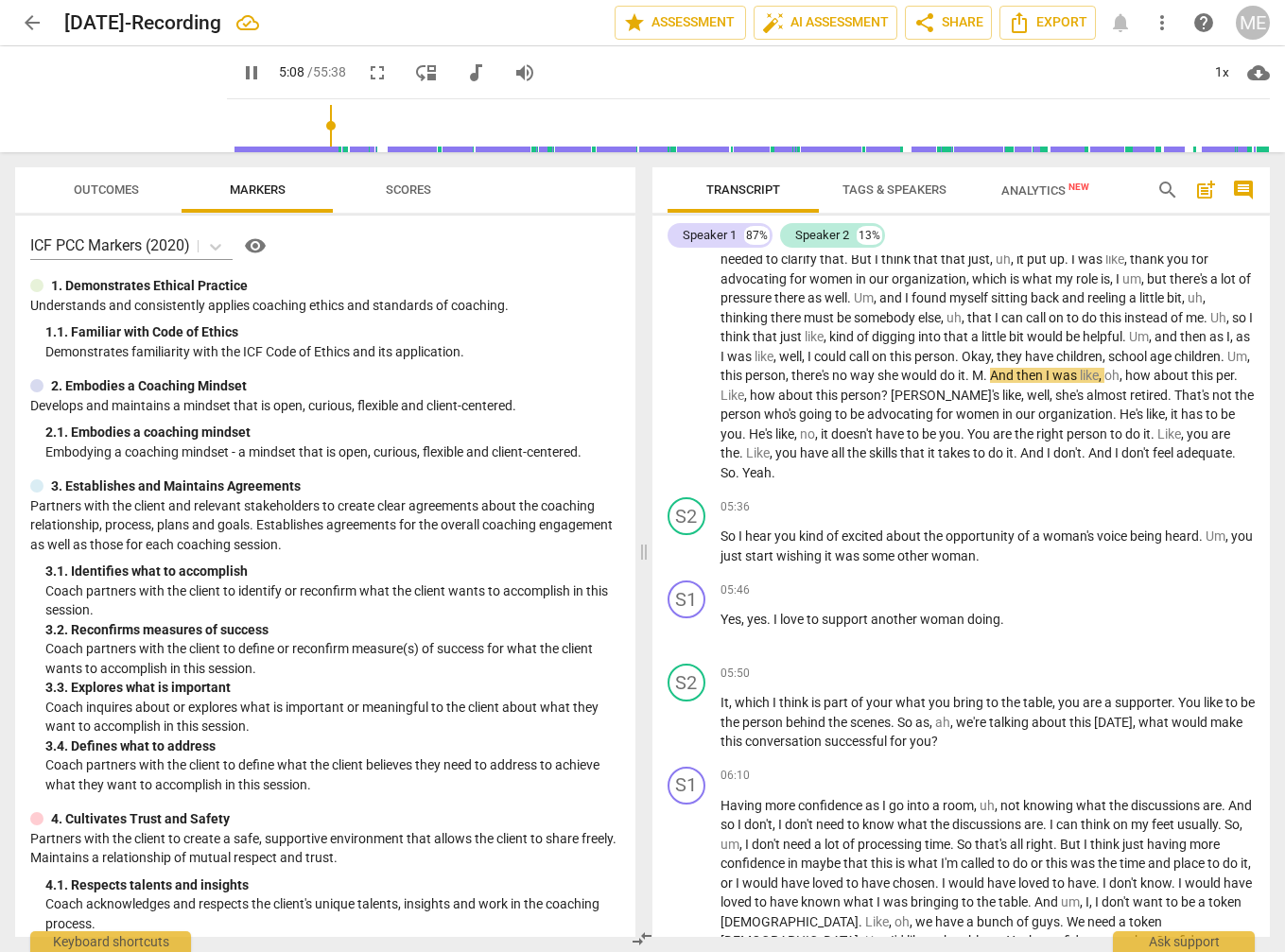
click at [260, 69] on span "pause" at bounding box center [251, 73] width 23 height 23
type input "309"
click at [973, 367] on span "M" at bounding box center [978, 374] width 12 height 15
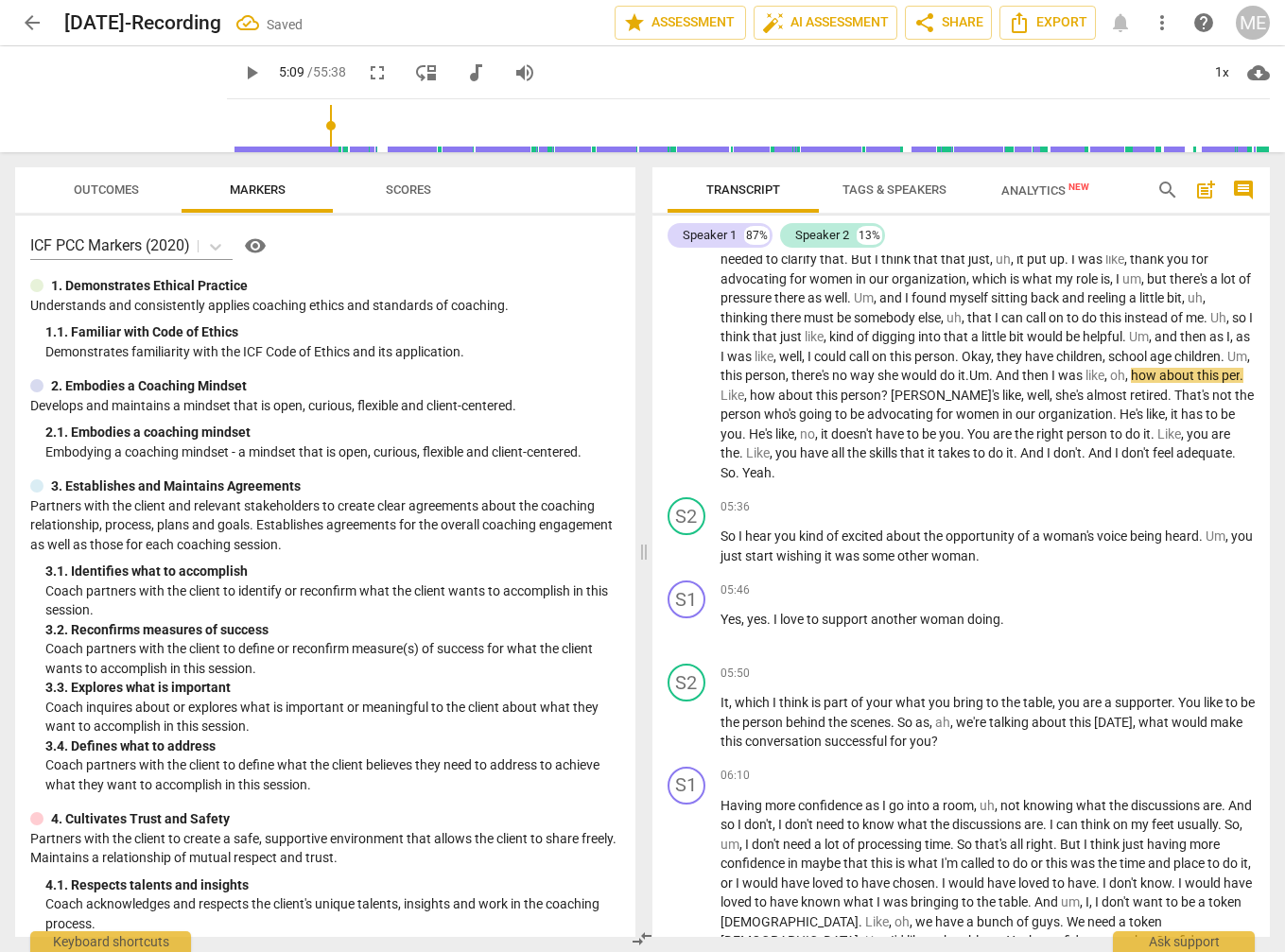
click at [253, 68] on span "play_arrow" at bounding box center [251, 73] width 23 height 23
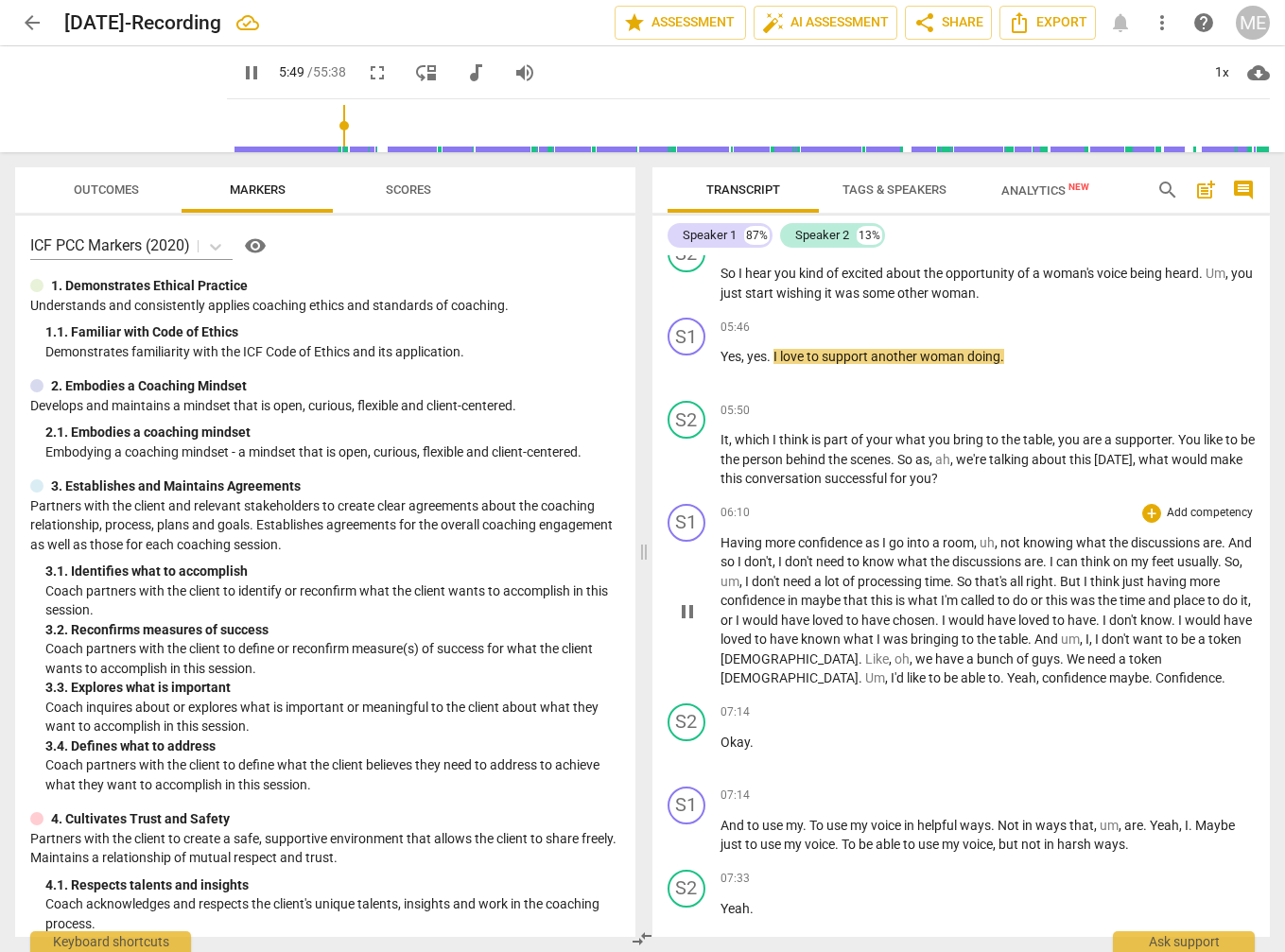
scroll to position [1149, 0]
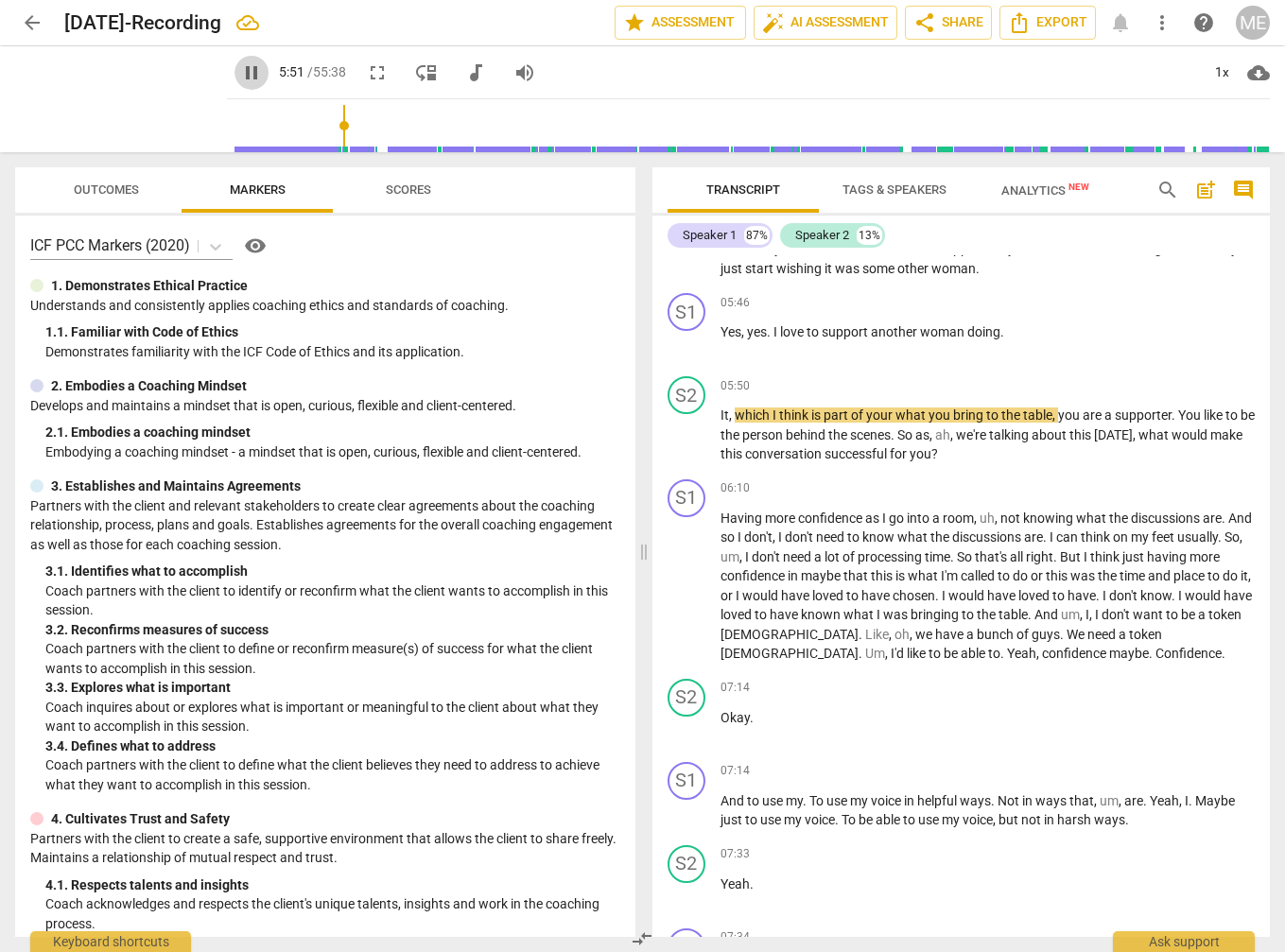
click at [251, 65] on span "pause" at bounding box center [251, 73] width 23 height 23
type input "352"
click at [1003, 293] on div "05:46 + Add competency keyboard_arrow_right Yes , yes . I love to support anoth…" at bounding box center [987, 326] width 535 height 68
click at [1000, 324] on span "doing" at bounding box center [984, 331] width 33 height 15
click at [251, 72] on span "play_arrow" at bounding box center [251, 73] width 23 height 23
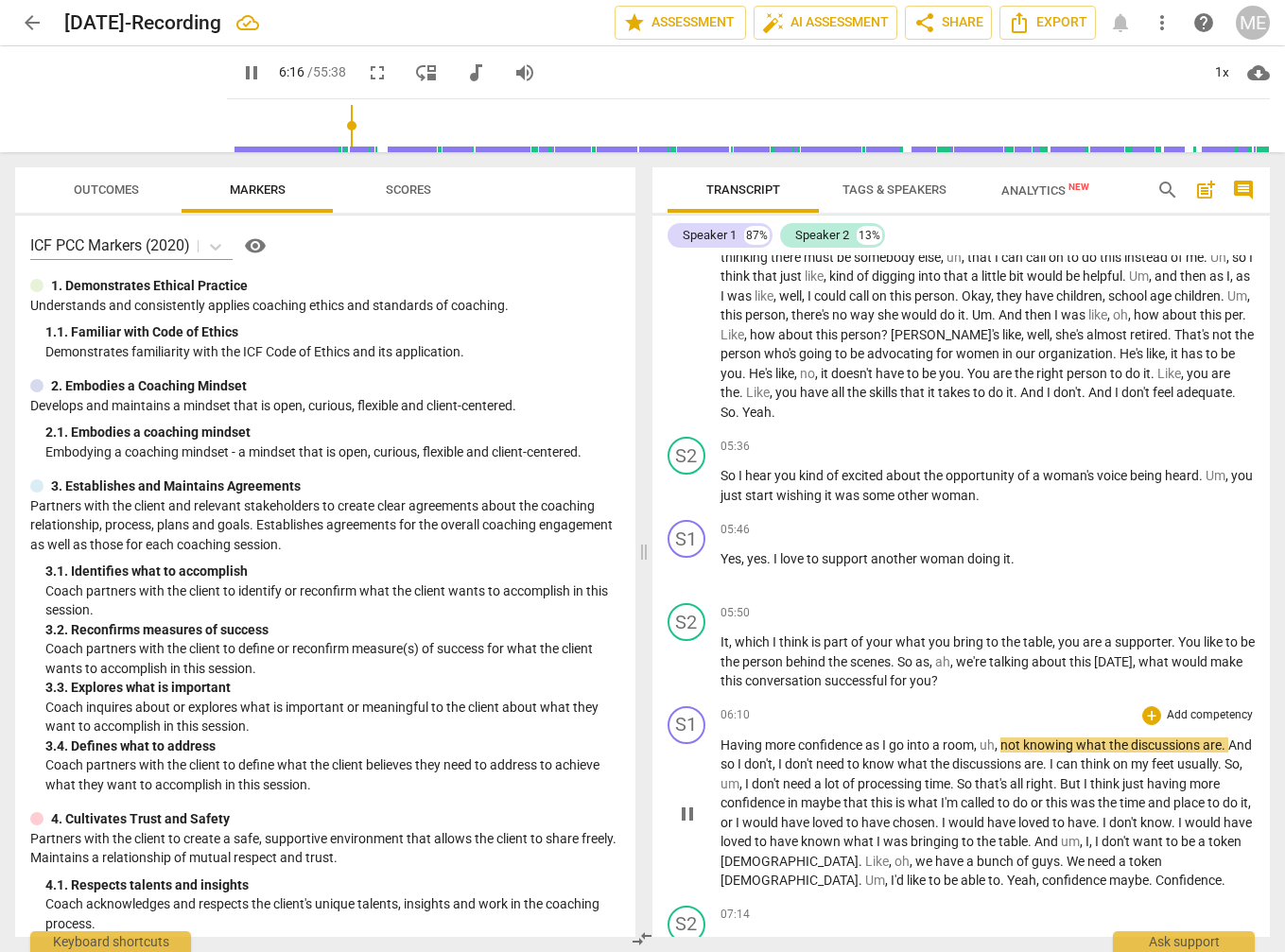
scroll to position [863, 0]
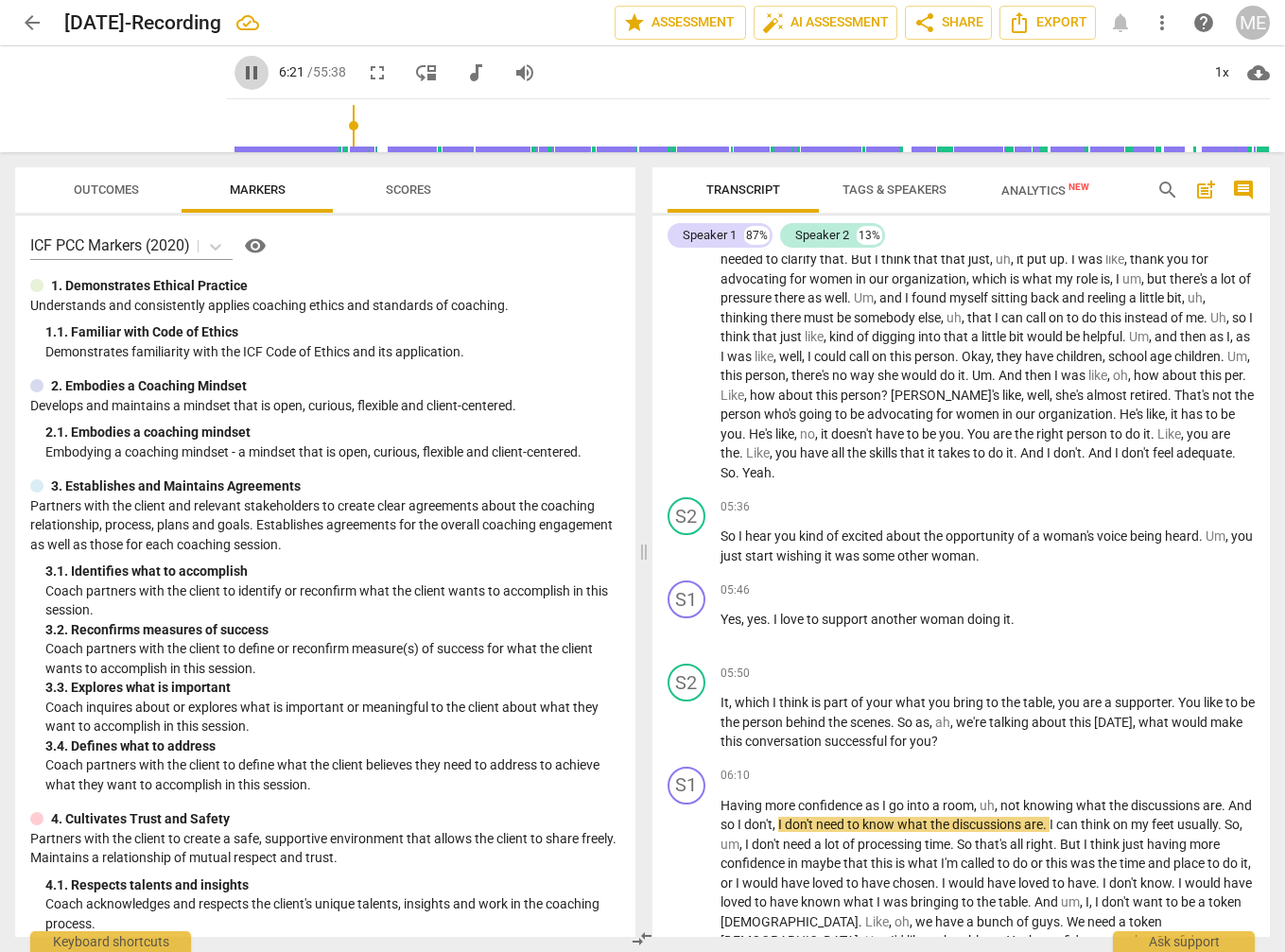
click at [257, 68] on span "pause" at bounding box center [251, 73] width 23 height 23
type input "382"
click at [31, 21] on span "arrow_back" at bounding box center [31, 23] width 23 height 23
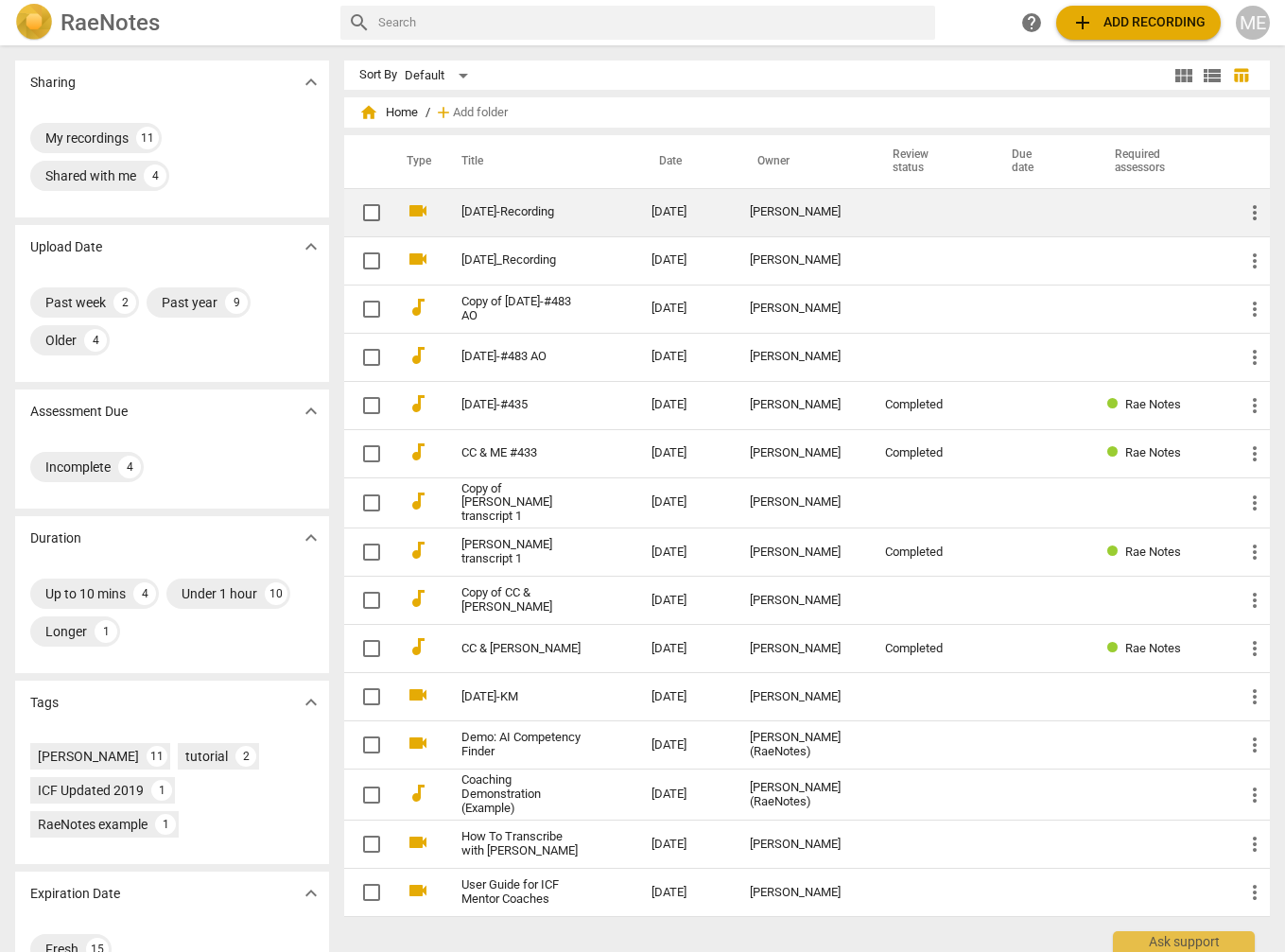
click at [530, 212] on link "[DATE]-Recording" at bounding box center [523, 212] width 123 height 14
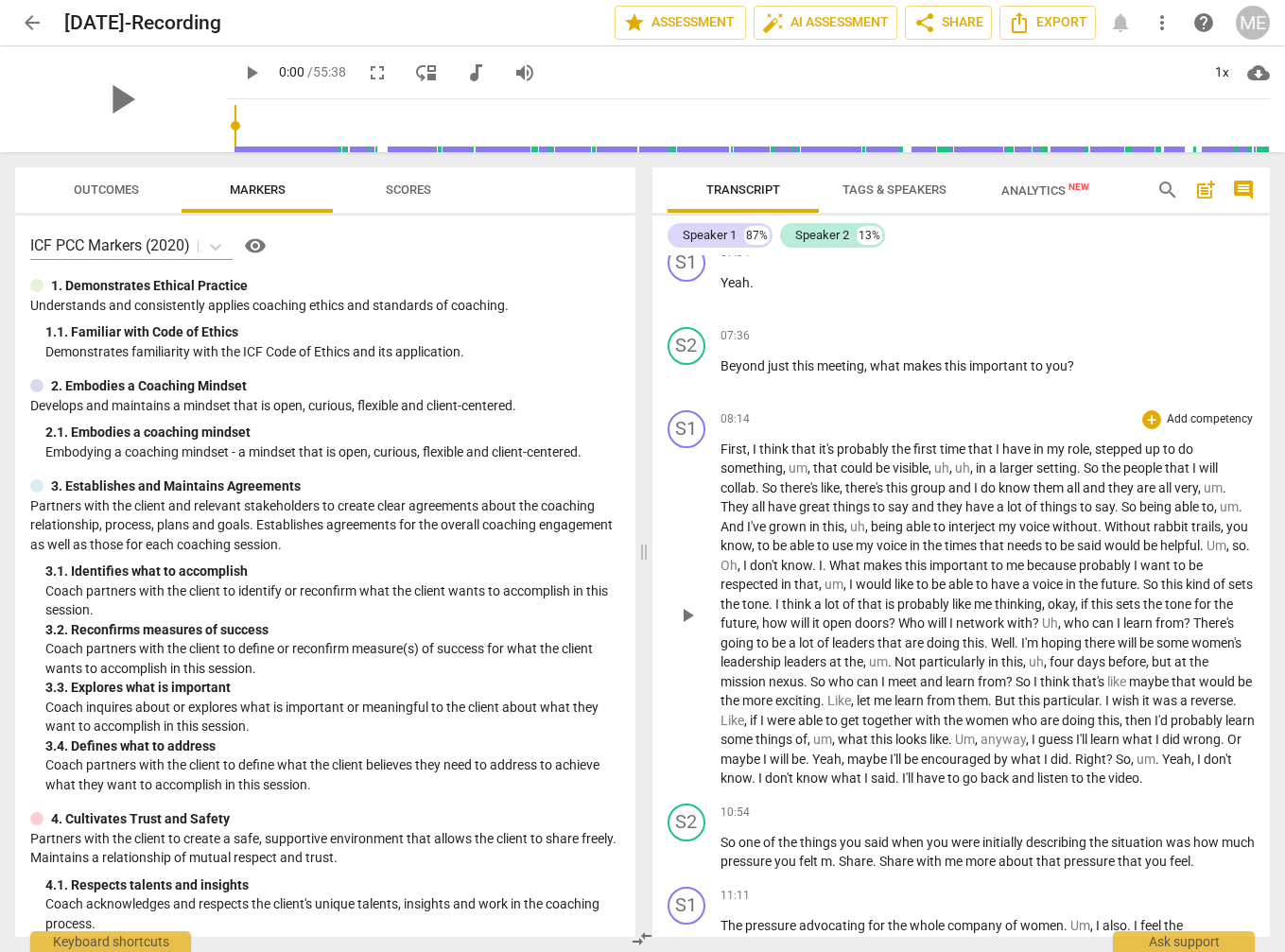
scroll to position [1869, 0]
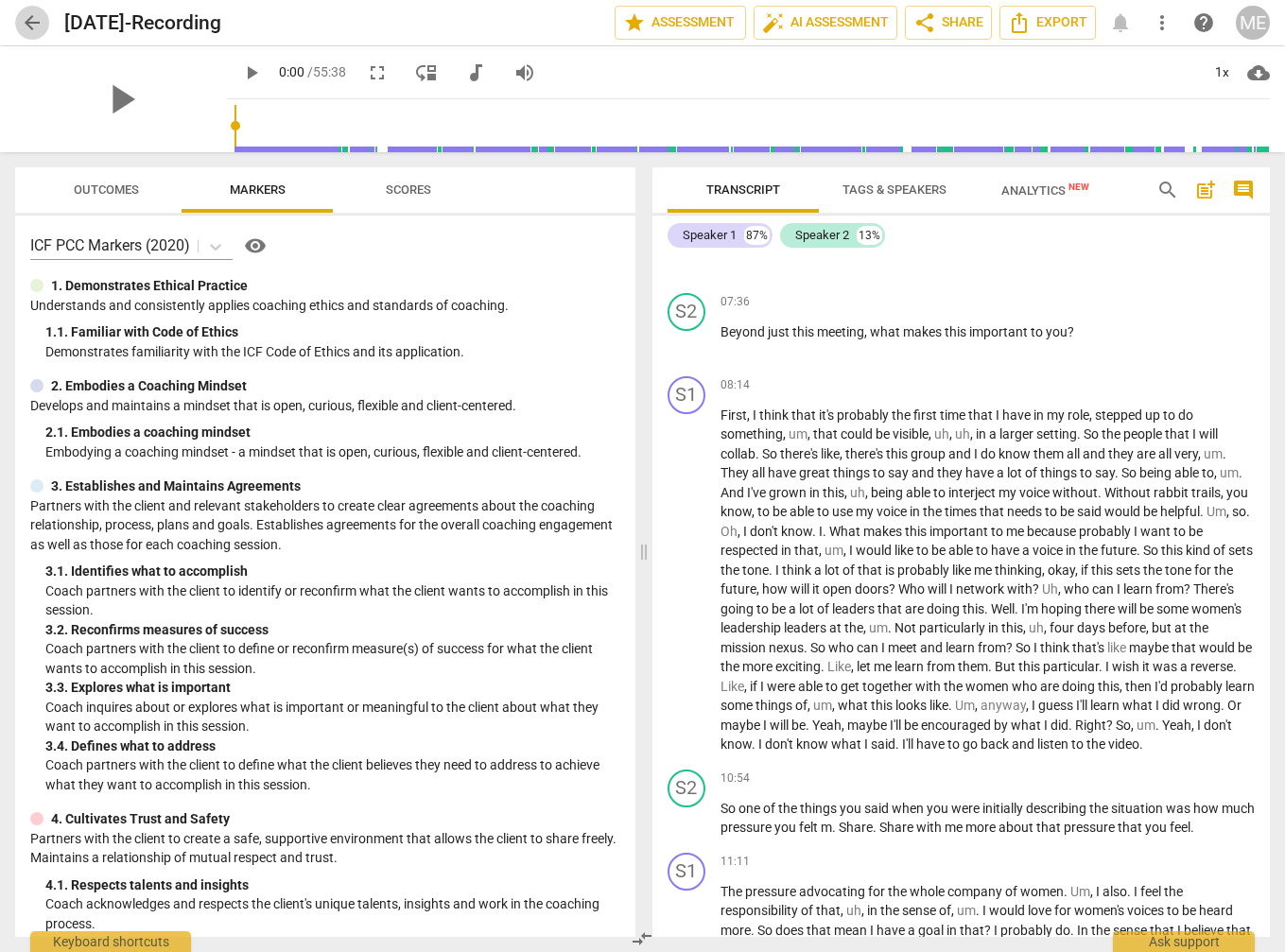
click at [28, 21] on span "arrow_back" at bounding box center [31, 23] width 23 height 23
